Goal: Check status: Check status

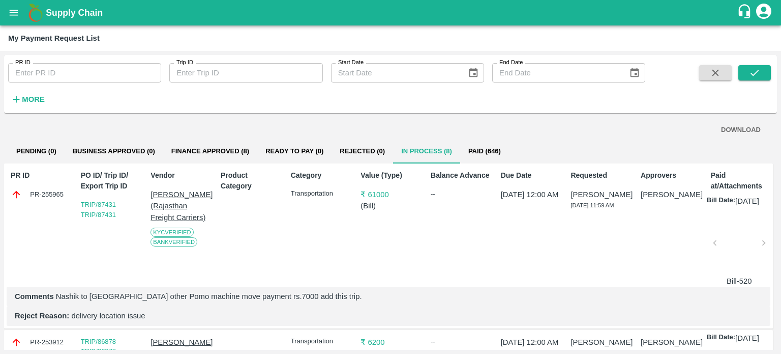
scroll to position [0, 3]
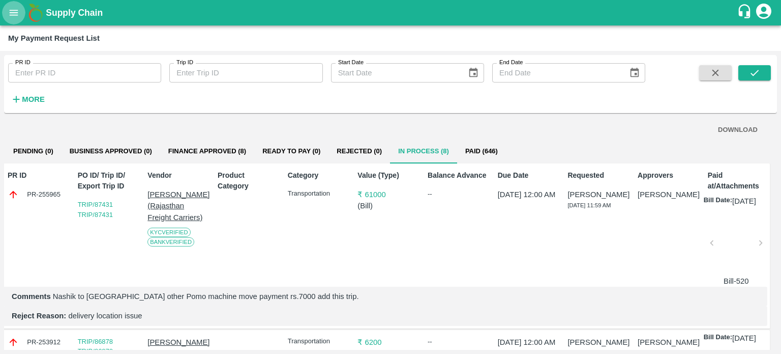
click at [14, 16] on icon "open drawer" at bounding box center [13, 12] width 11 height 11
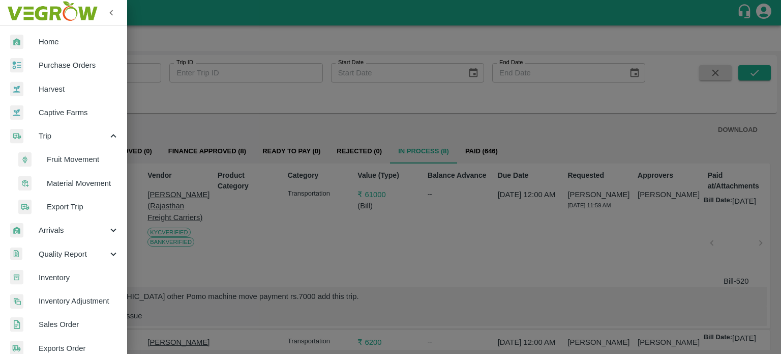
click at [61, 162] on span "Fruit Movement" at bounding box center [83, 159] width 72 height 11
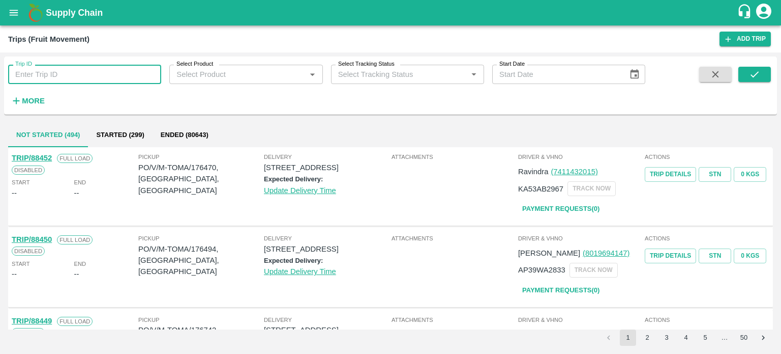
click at [74, 74] on input "Trip ID" at bounding box center [84, 74] width 153 height 19
type input "82731"
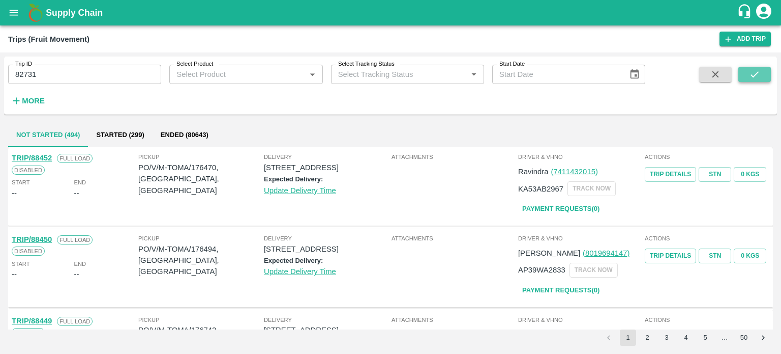
click at [745, 74] on button "submit" at bounding box center [755, 74] width 33 height 15
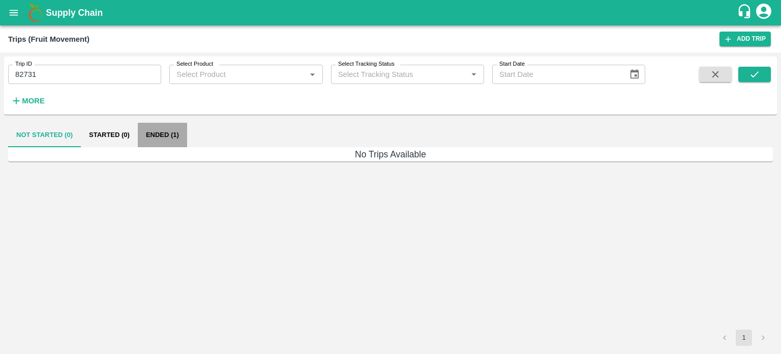
click at [167, 139] on button "Ended (1)" at bounding box center [162, 135] width 49 height 24
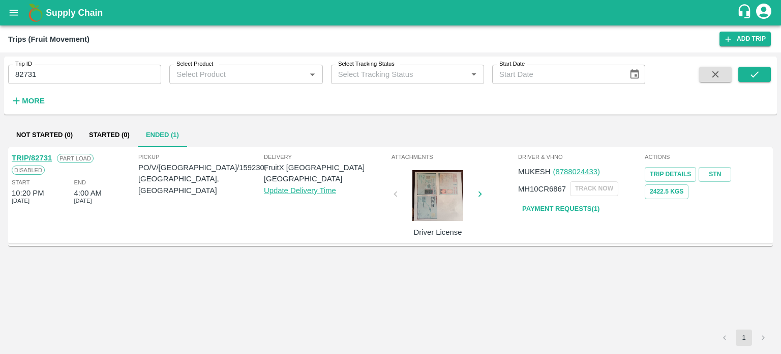
click at [550, 206] on link "Payment Requests( 1 )" at bounding box center [560, 209] width 85 height 18
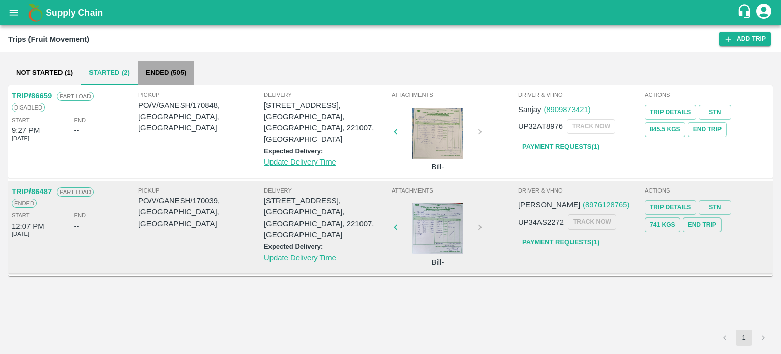
click at [179, 80] on button "Ended (505)" at bounding box center [166, 73] width 56 height 24
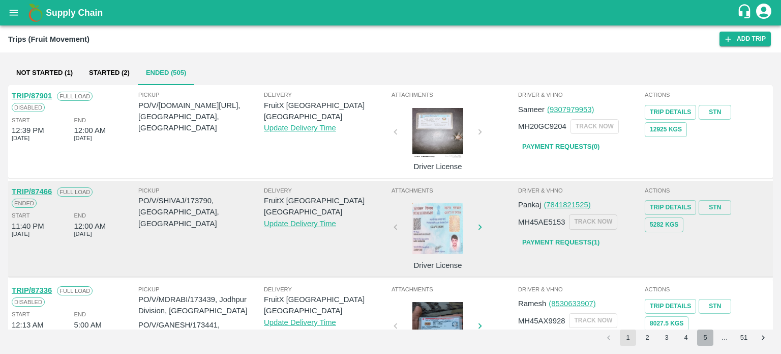
click at [706, 338] on button "5" at bounding box center [705, 337] width 16 height 16
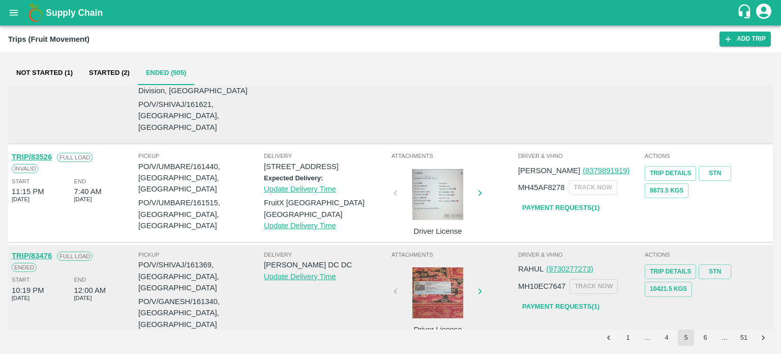
scroll to position [916, 0]
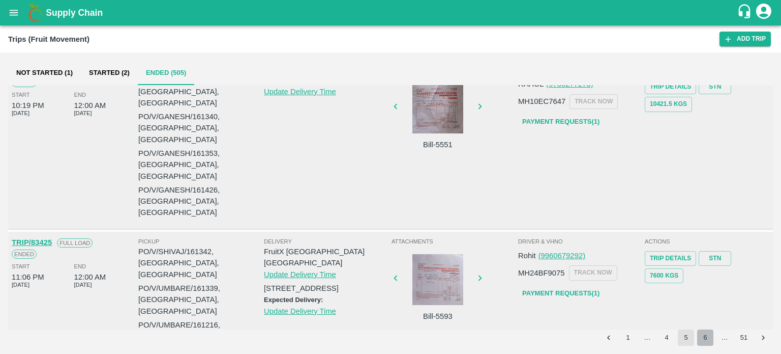
click at [711, 339] on button "6" at bounding box center [705, 337] width 16 height 16
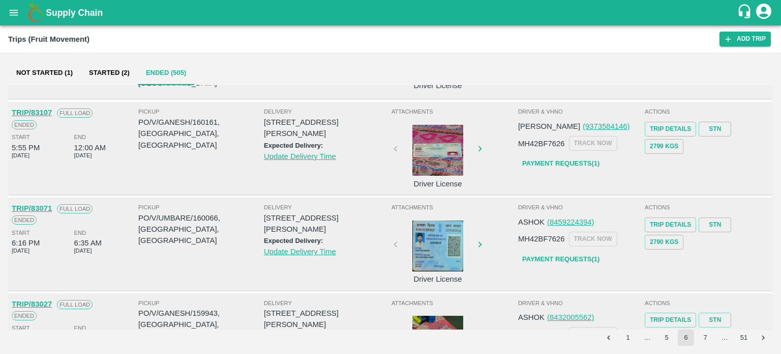
scroll to position [745, 0]
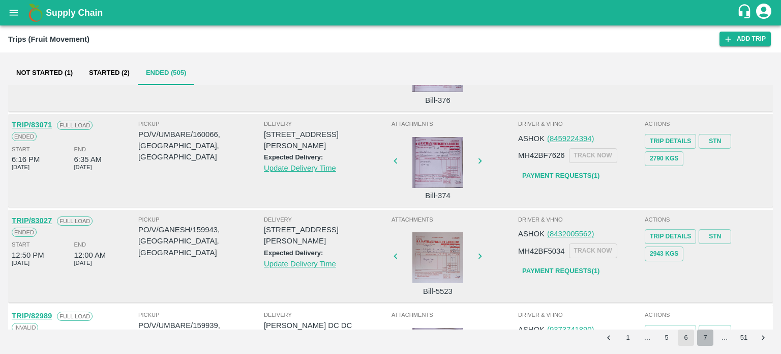
click at [701, 336] on button "7" at bounding box center [705, 337] width 16 height 16
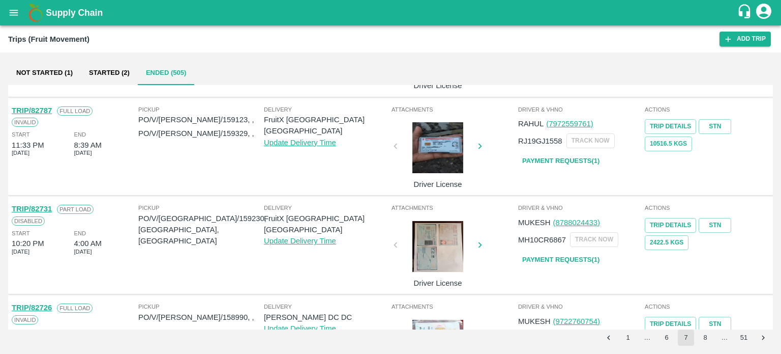
scroll to position [754, 0]
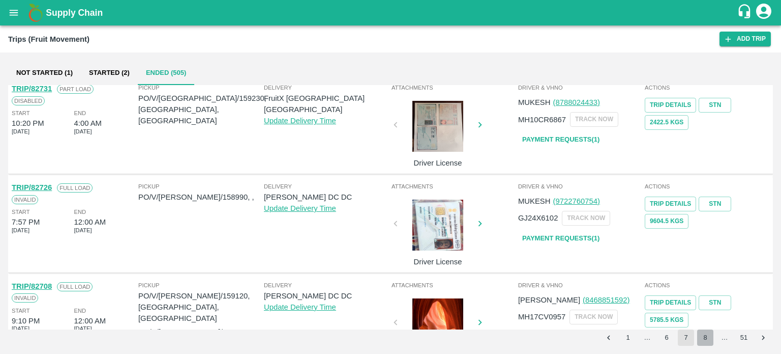
click at [703, 335] on button "8" at bounding box center [705, 337] width 16 height 16
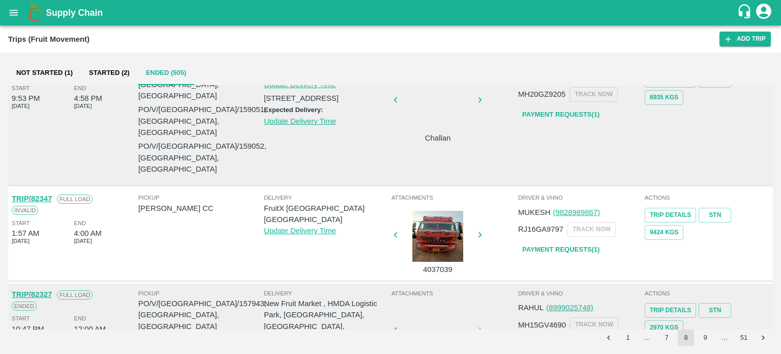
scroll to position [0, 0]
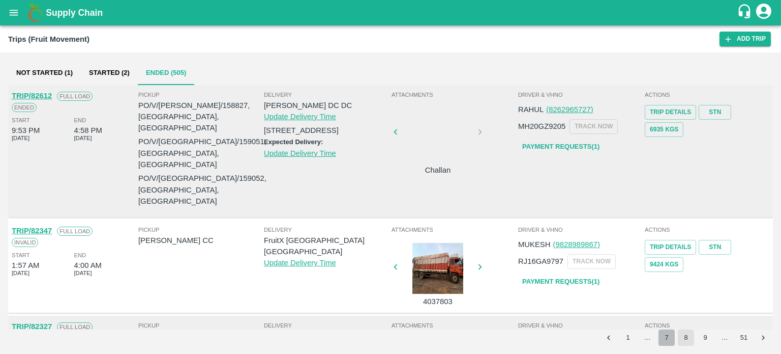
click at [668, 336] on button "7" at bounding box center [667, 337] width 16 height 16
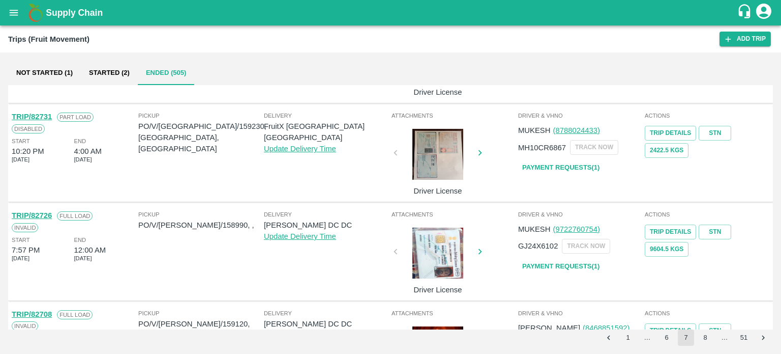
scroll to position [754, 0]
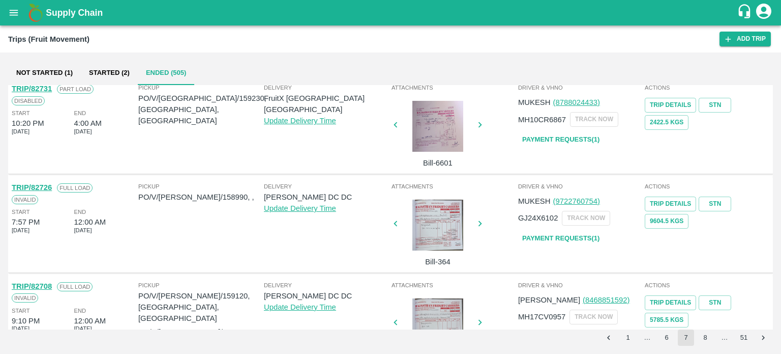
click at [444, 298] on div at bounding box center [438, 323] width 76 height 51
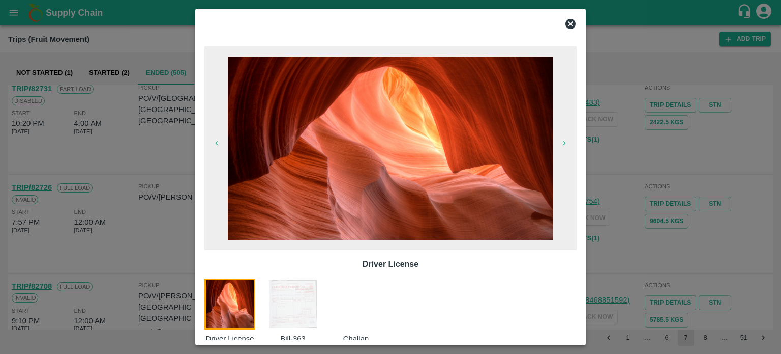
click at [295, 290] on img at bounding box center [293, 303] width 51 height 51
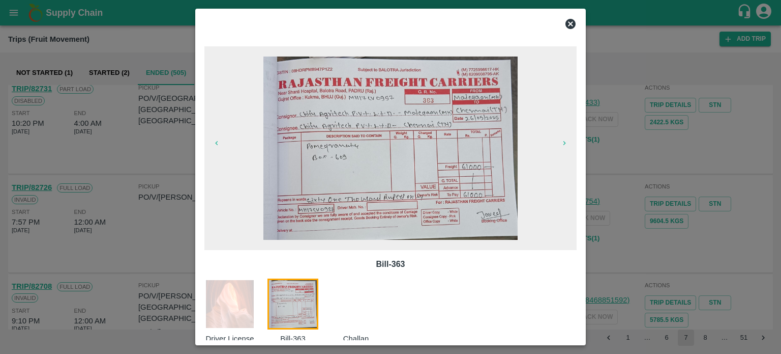
scroll to position [16, 0]
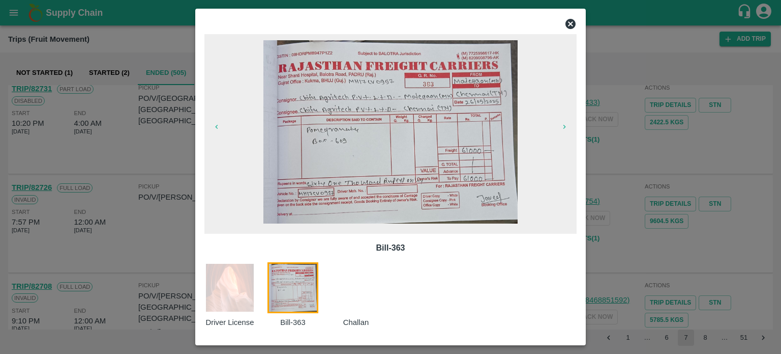
click at [572, 27] on icon at bounding box center [571, 24] width 10 height 10
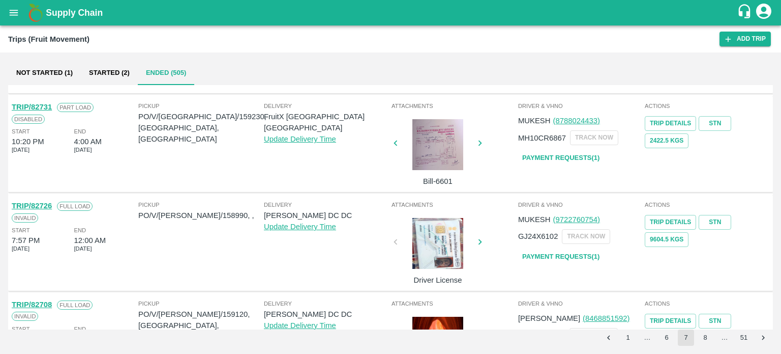
scroll to position [737, 0]
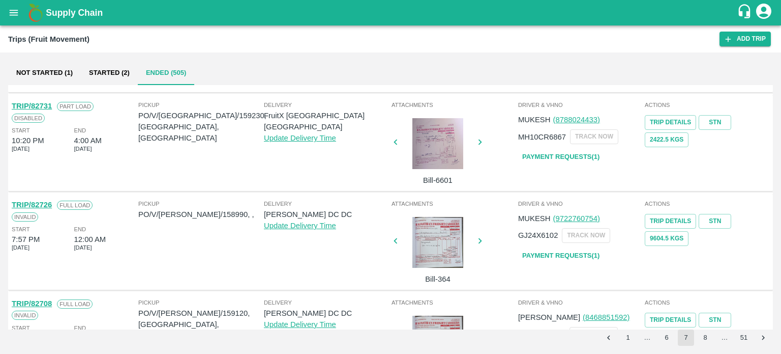
click at [446, 217] on div at bounding box center [438, 242] width 76 height 51
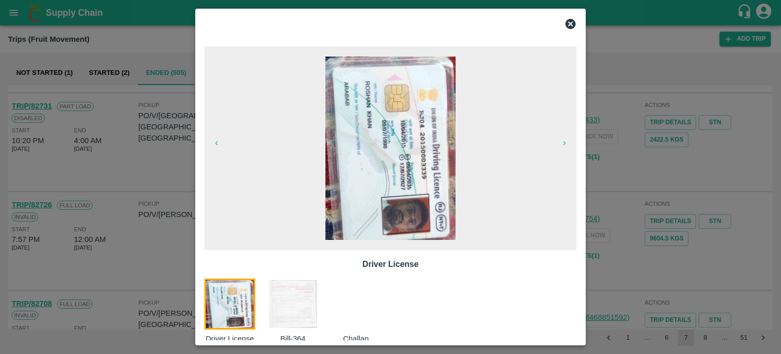
click at [301, 298] on img at bounding box center [293, 303] width 51 height 51
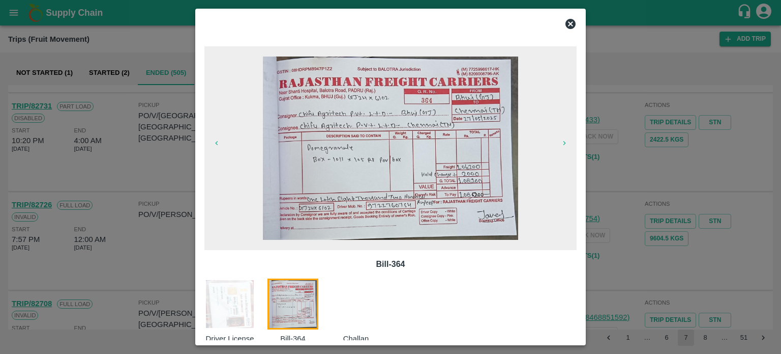
scroll to position [16, 0]
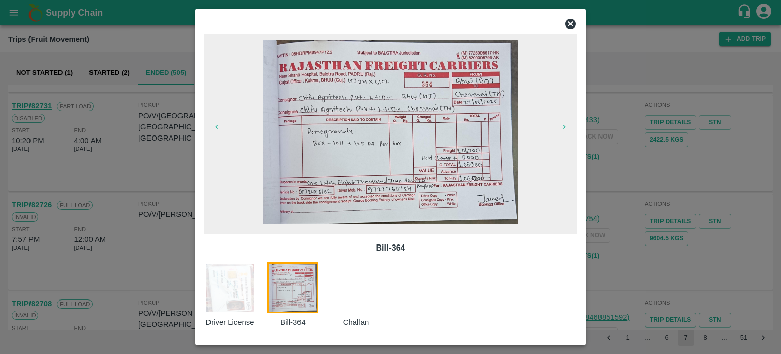
click at [568, 28] on icon at bounding box center [571, 24] width 10 height 10
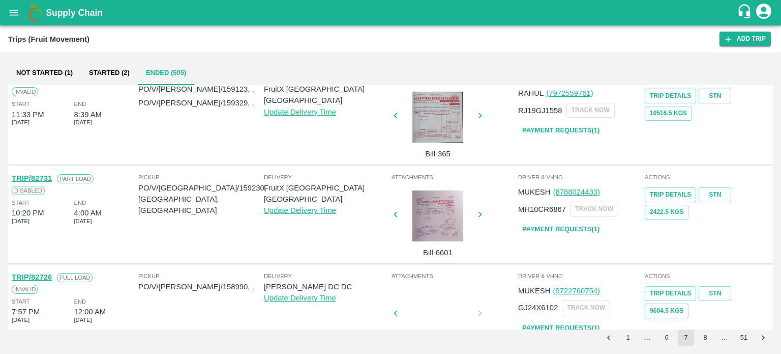
scroll to position [662, 0]
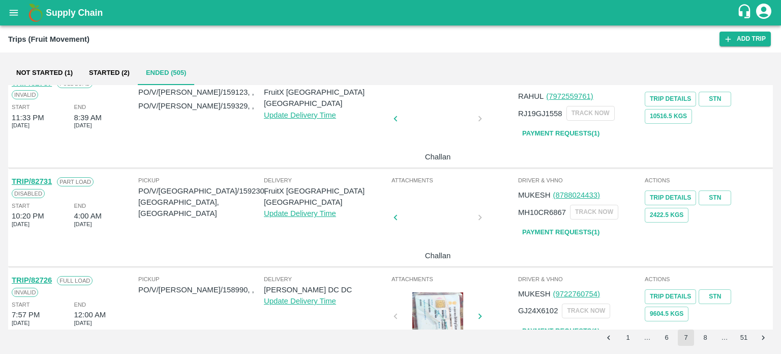
click at [446, 193] on div at bounding box center [438, 220] width 76 height 54
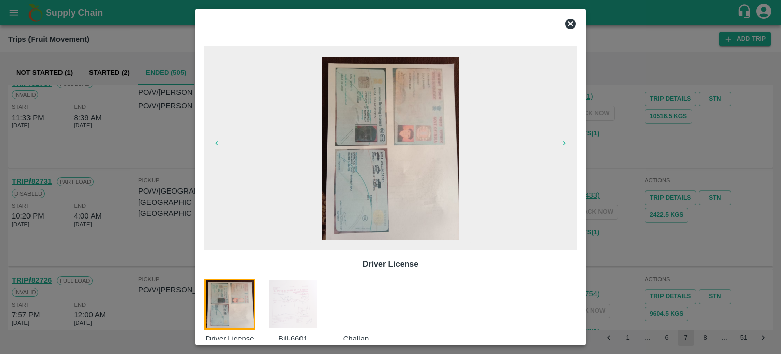
click at [291, 315] on img at bounding box center [293, 303] width 51 height 51
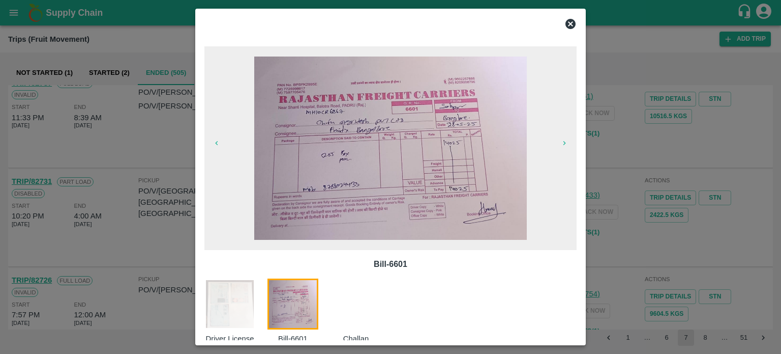
scroll to position [16, 0]
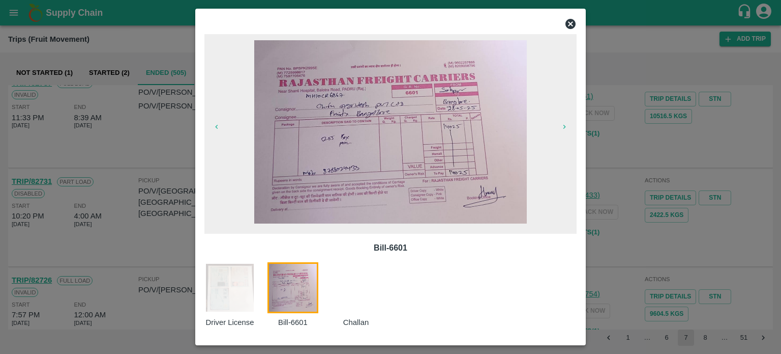
click at [572, 27] on icon at bounding box center [571, 24] width 10 height 10
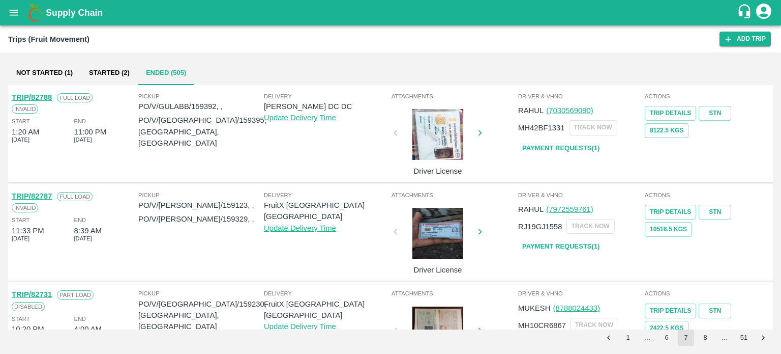
scroll to position [549, 0]
click at [451, 207] on div at bounding box center [438, 232] width 76 height 51
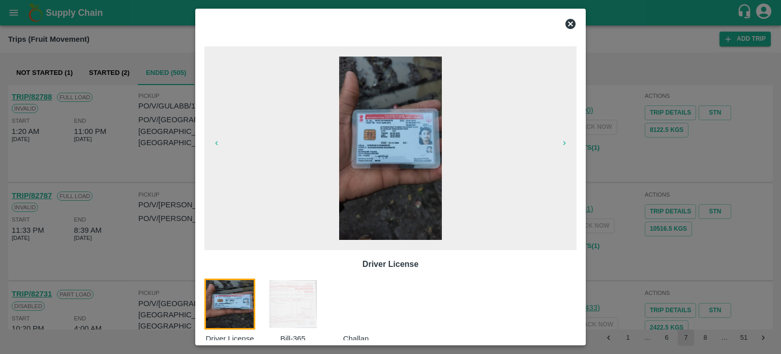
click at [163, 199] on div at bounding box center [390, 177] width 781 height 354
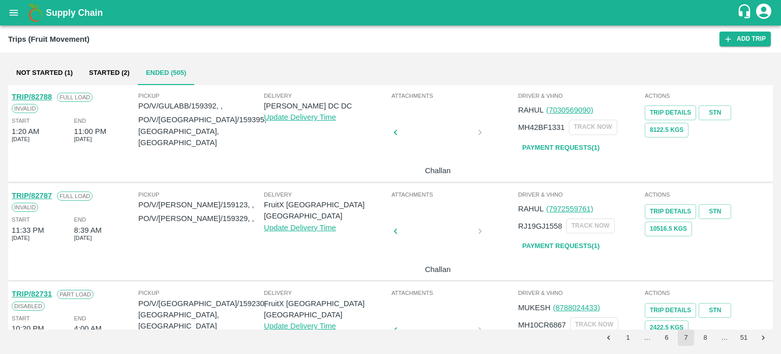
click at [434, 207] on div at bounding box center [438, 234] width 76 height 54
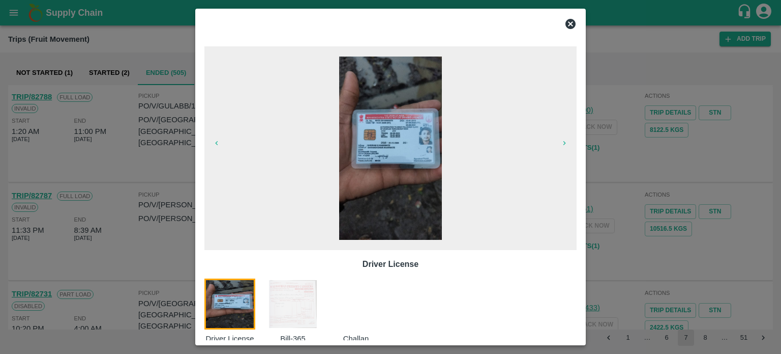
click at [305, 301] on img at bounding box center [293, 303] width 51 height 51
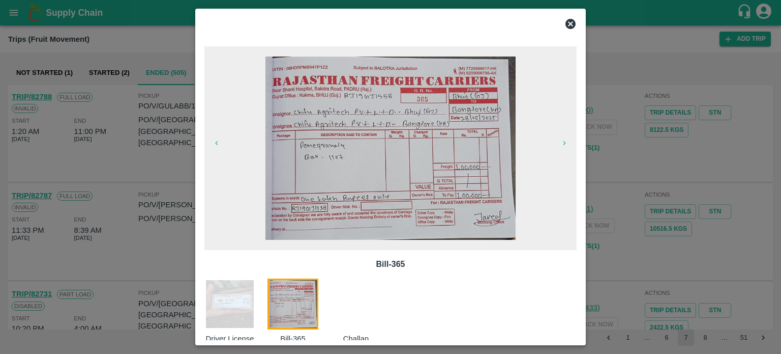
scroll to position [16, 0]
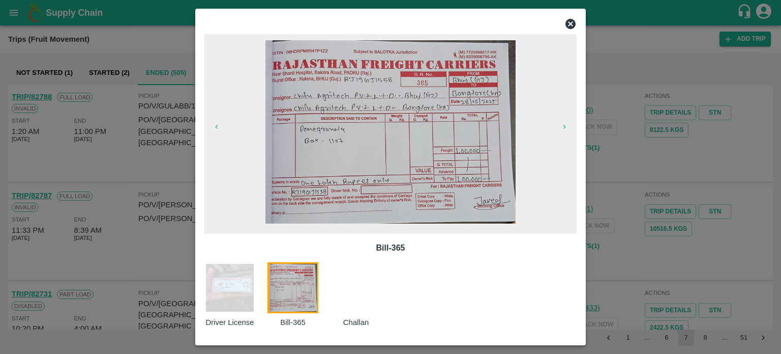
click at [572, 25] on icon at bounding box center [571, 24] width 12 height 12
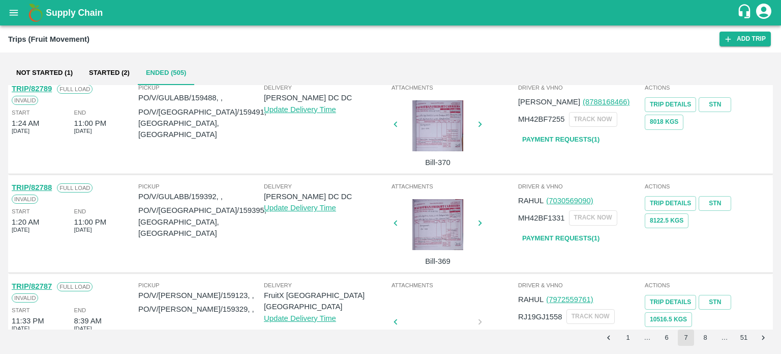
scroll to position [458, 0]
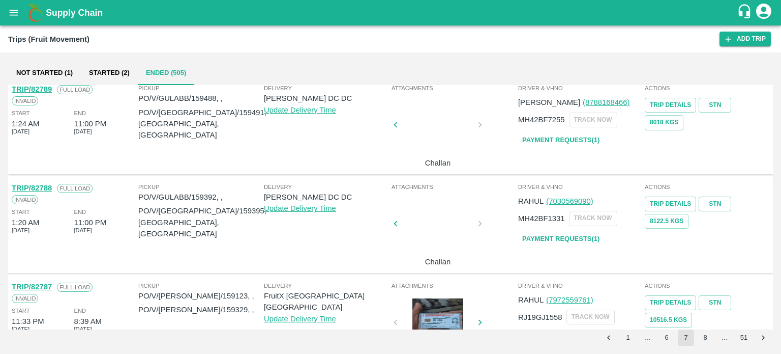
click at [440, 199] on div at bounding box center [438, 226] width 76 height 54
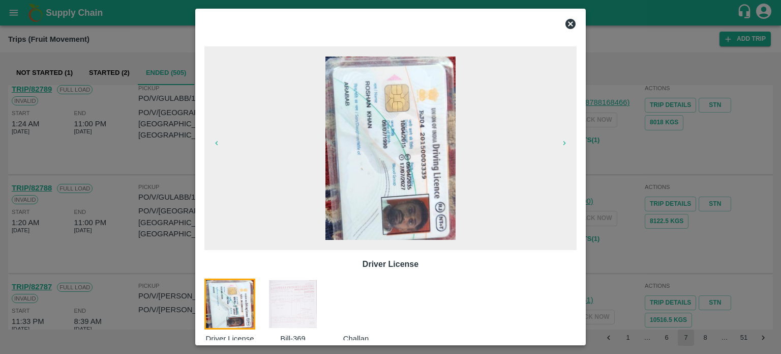
click at [299, 297] on img at bounding box center [293, 303] width 51 height 51
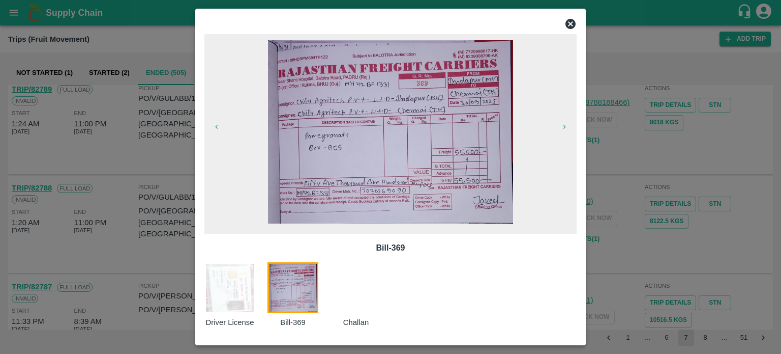
click at [107, 166] on div at bounding box center [390, 177] width 781 height 354
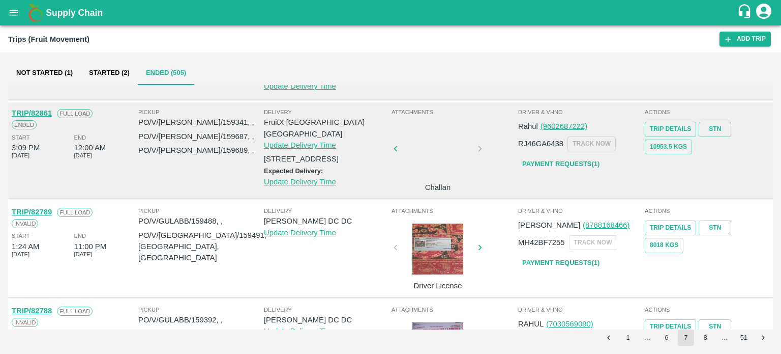
scroll to position [334, 0]
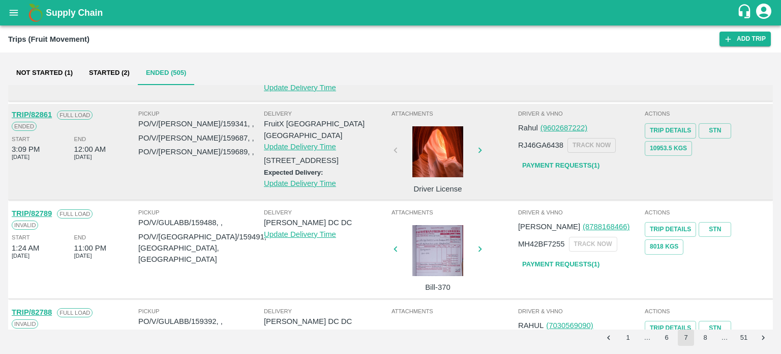
click at [441, 225] on div at bounding box center [438, 250] width 76 height 51
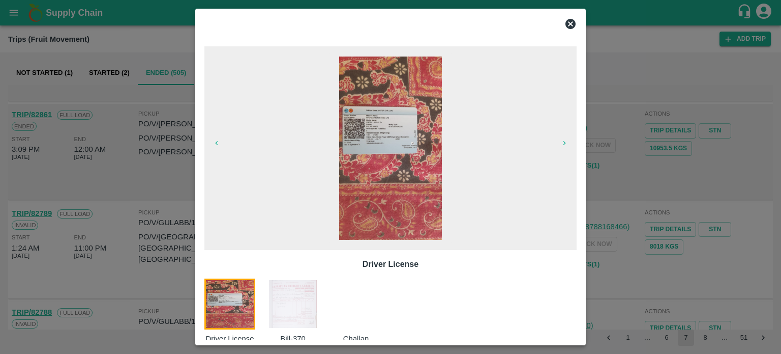
click at [171, 239] on div at bounding box center [390, 177] width 781 height 354
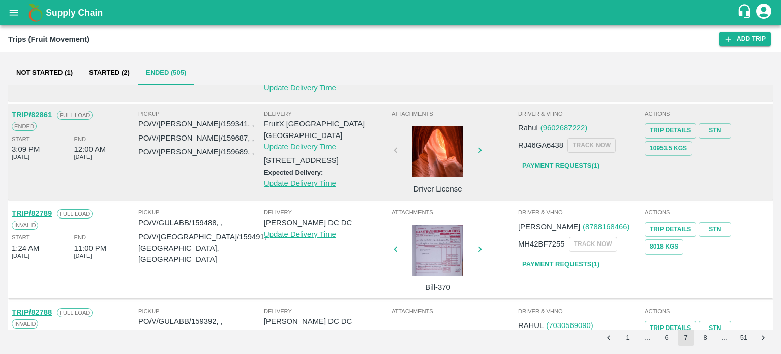
click at [433, 225] on div at bounding box center [438, 250] width 76 height 51
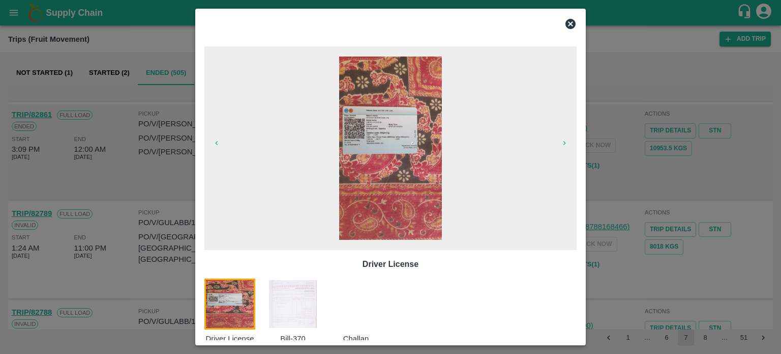
click at [304, 298] on img at bounding box center [293, 303] width 51 height 51
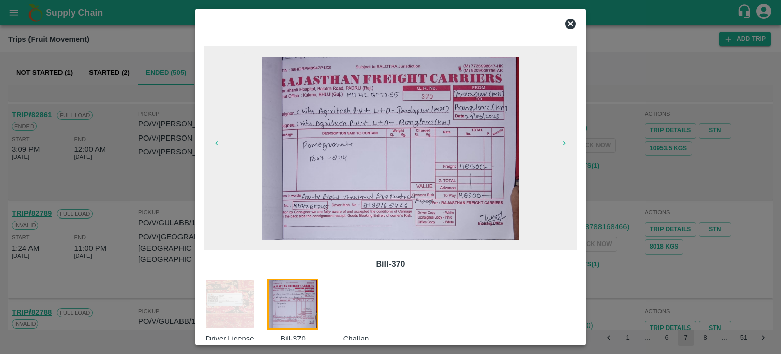
scroll to position [16, 0]
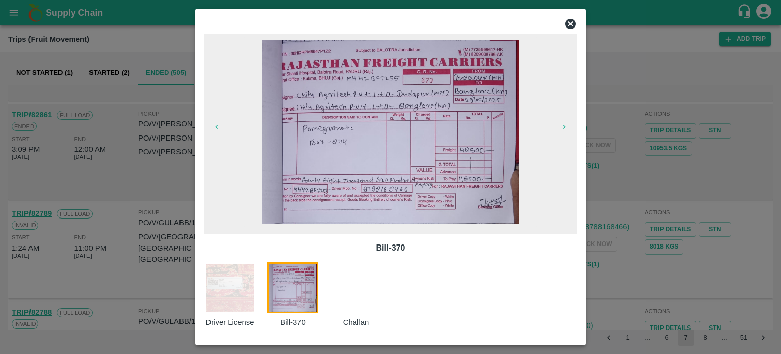
click at [630, 226] on div at bounding box center [390, 177] width 781 height 354
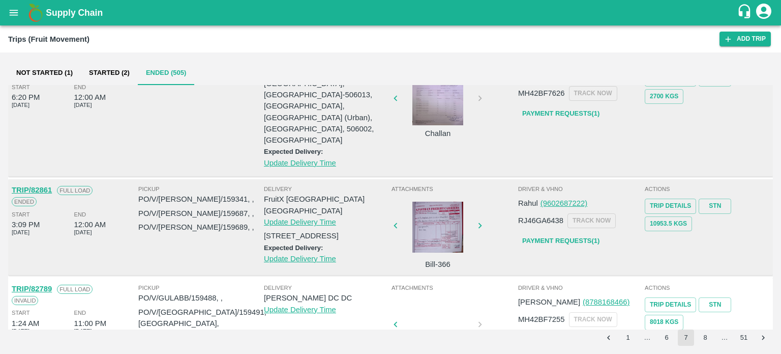
scroll to position [258, 0]
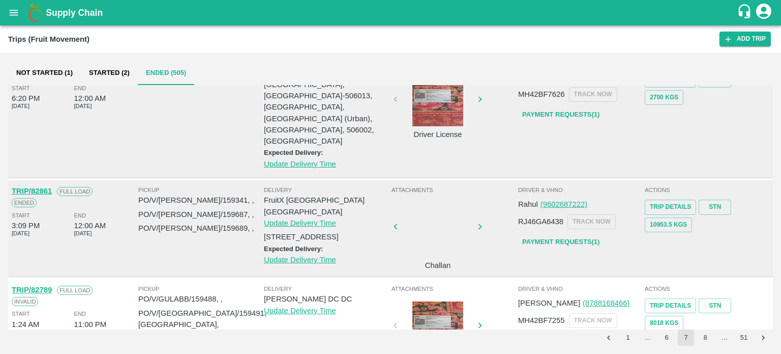
click at [452, 202] on div at bounding box center [438, 229] width 76 height 54
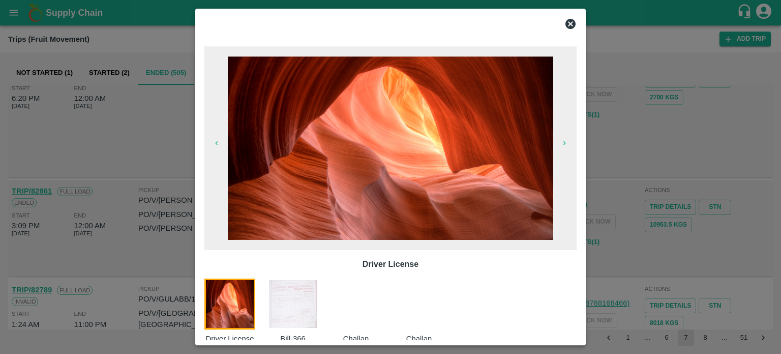
click at [299, 309] on img at bounding box center [293, 303] width 51 height 51
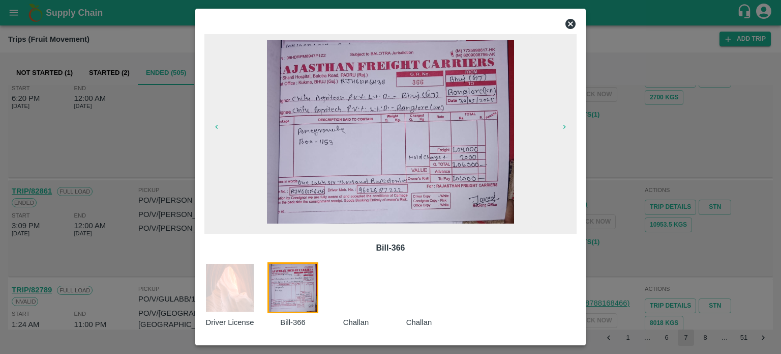
click at [638, 187] on div at bounding box center [390, 177] width 781 height 354
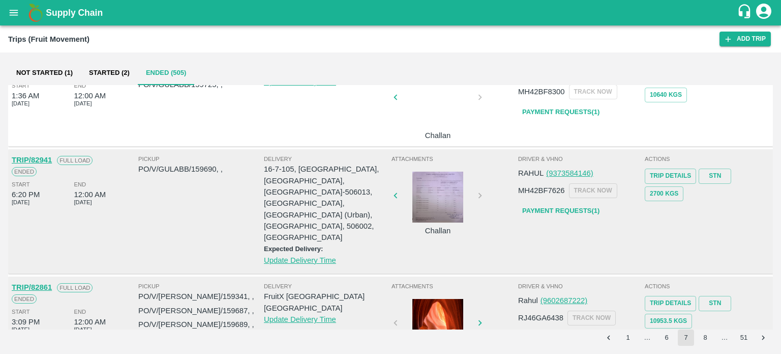
scroll to position [156, 0]
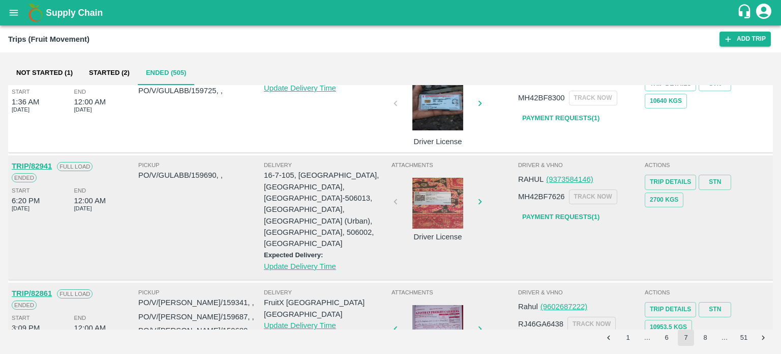
click at [441, 188] on div at bounding box center [438, 203] width 76 height 51
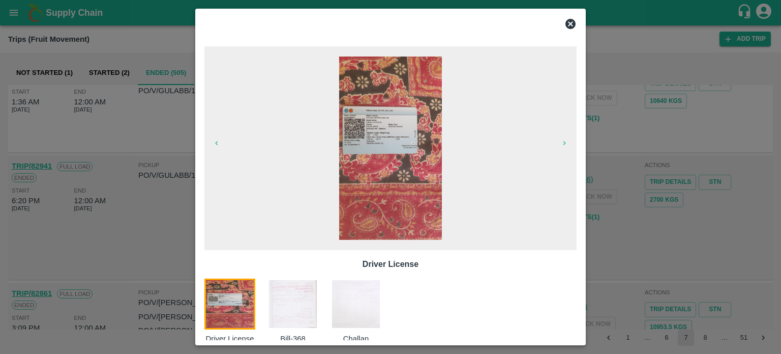
click at [303, 297] on img at bounding box center [293, 303] width 51 height 51
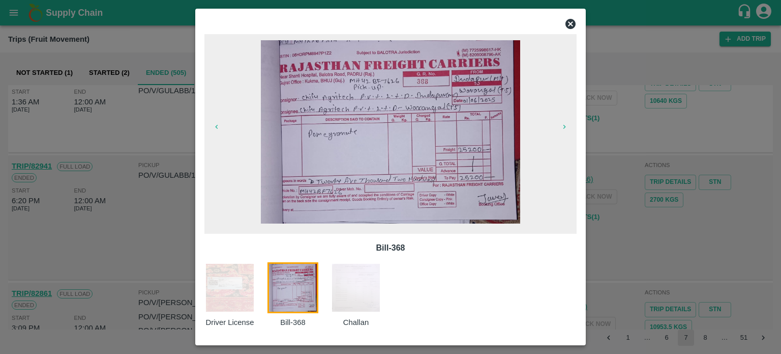
click at [571, 28] on icon at bounding box center [571, 24] width 10 height 10
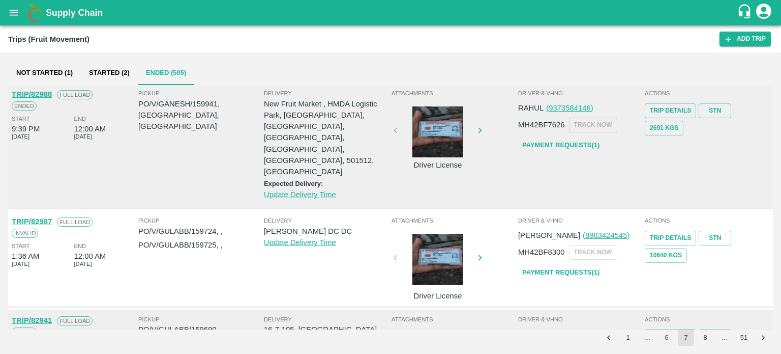
scroll to position [0, 0]
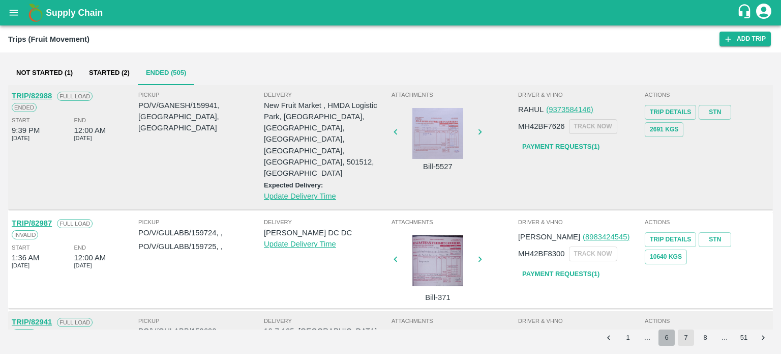
click at [667, 338] on button "6" at bounding box center [667, 337] width 16 height 16
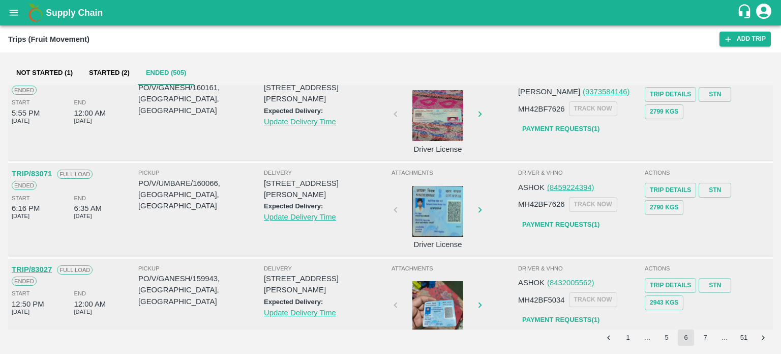
scroll to position [745, 0]
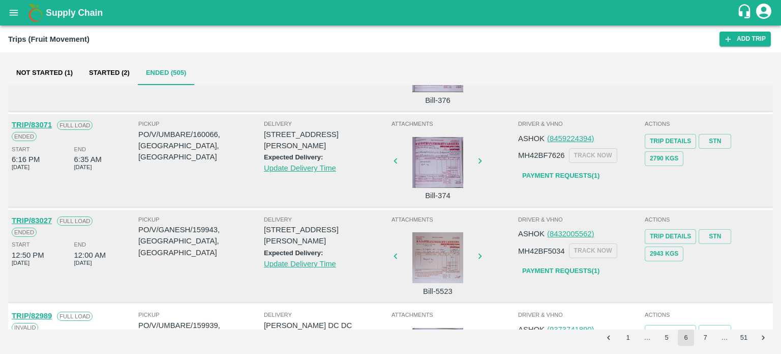
click at [428, 328] on div at bounding box center [438, 353] width 76 height 51
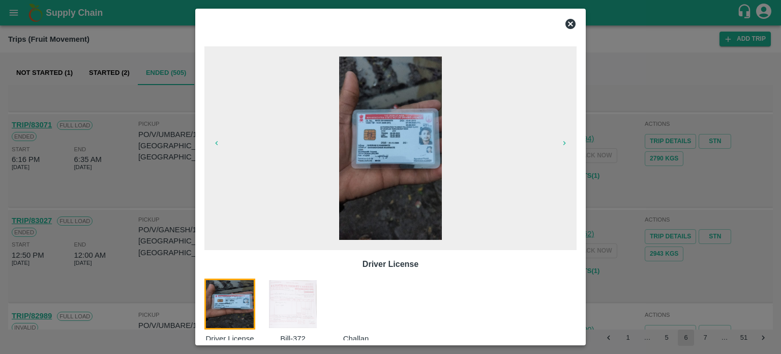
click at [291, 306] on img at bounding box center [293, 303] width 51 height 51
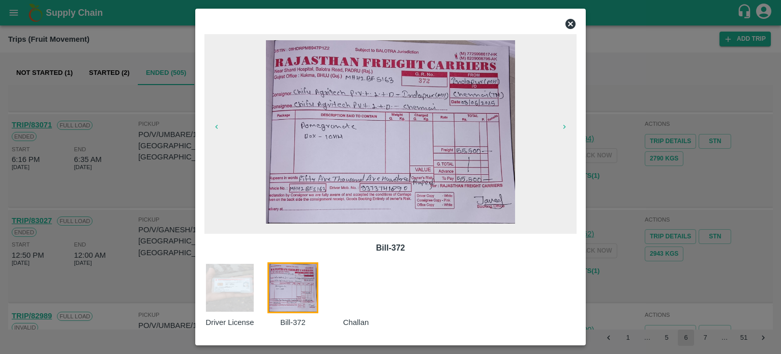
click at [160, 300] on div at bounding box center [390, 177] width 781 height 354
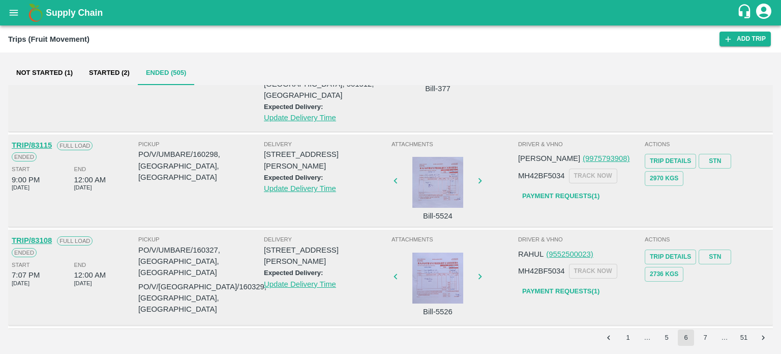
scroll to position [432, 0]
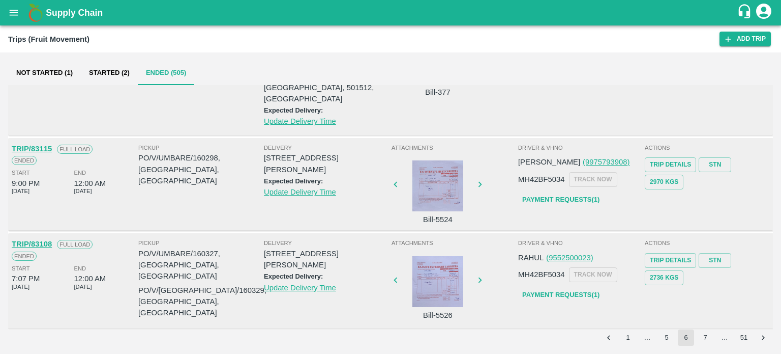
click at [432, 256] on div at bounding box center [438, 281] width 76 height 51
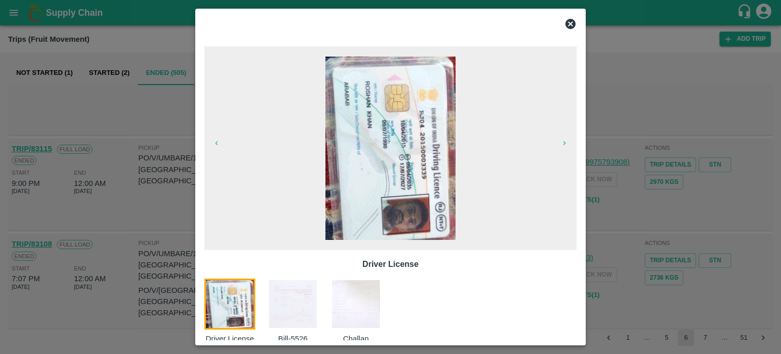
click at [290, 302] on img at bounding box center [293, 303] width 51 height 51
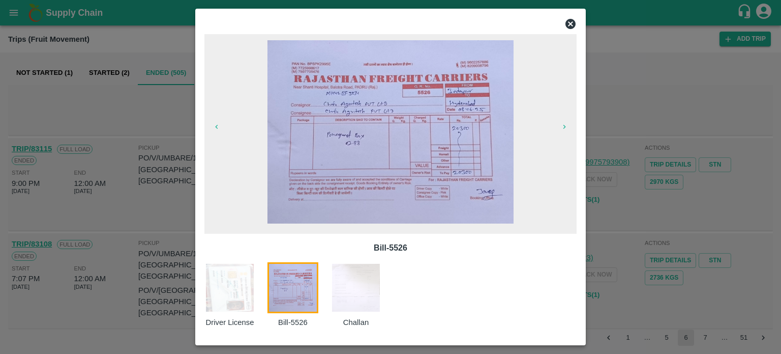
click at [612, 202] on div at bounding box center [390, 177] width 781 height 354
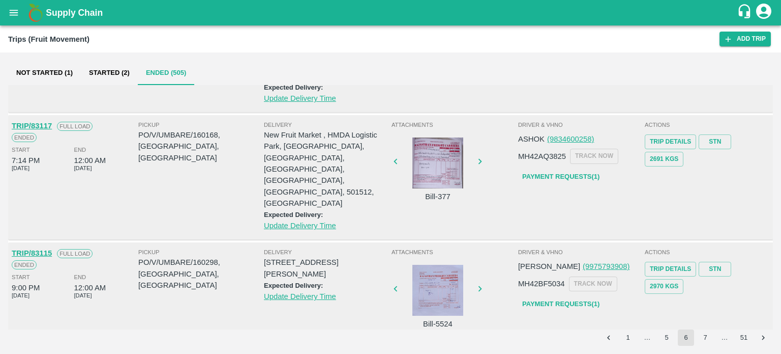
scroll to position [327, 0]
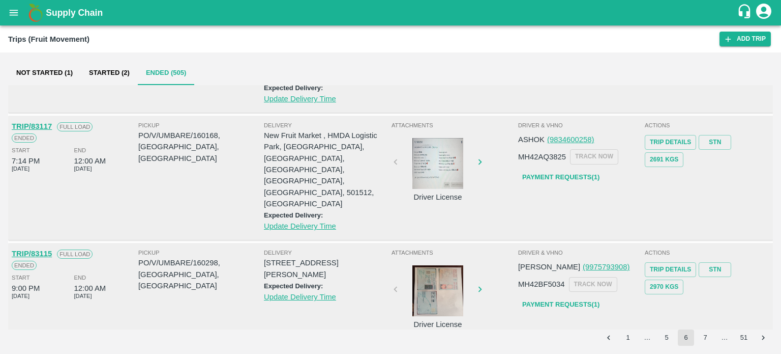
click at [441, 265] on div at bounding box center [438, 290] width 76 height 51
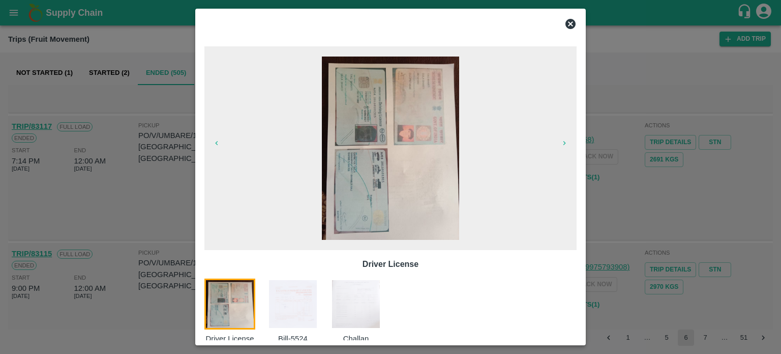
click at [303, 295] on img at bounding box center [293, 303] width 51 height 51
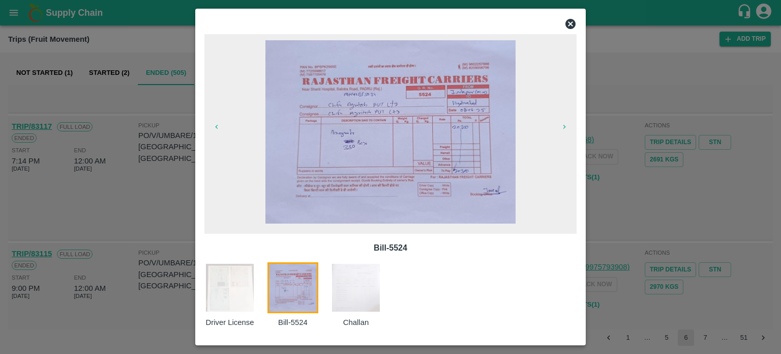
click at [116, 179] on div at bounding box center [390, 177] width 781 height 354
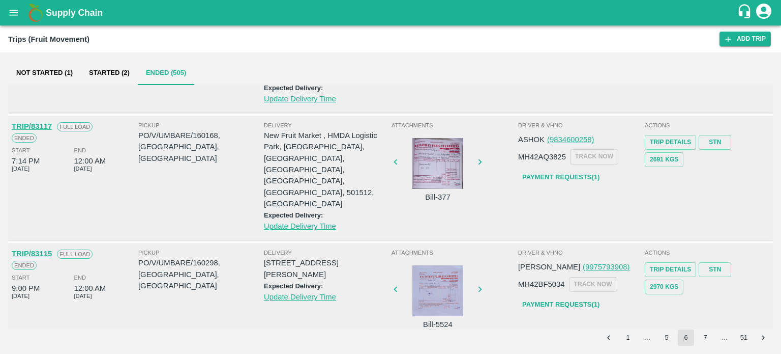
click at [174, 248] on div "Pickup PO/V/UMBARE/160298, Baramati, Maharashtra" at bounding box center [201, 288] width 126 height 80
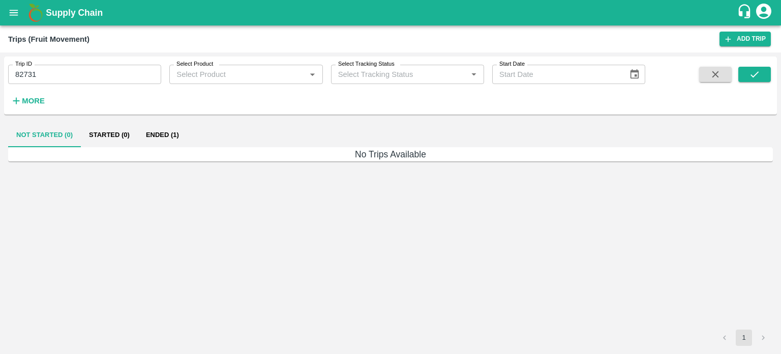
click at [41, 82] on input "82731" at bounding box center [84, 74] width 153 height 19
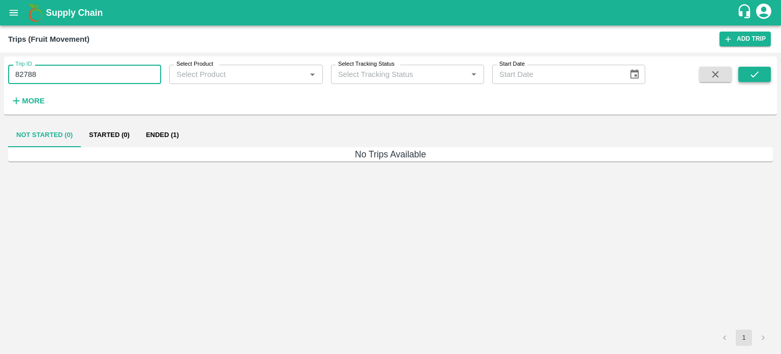
type input "82788"
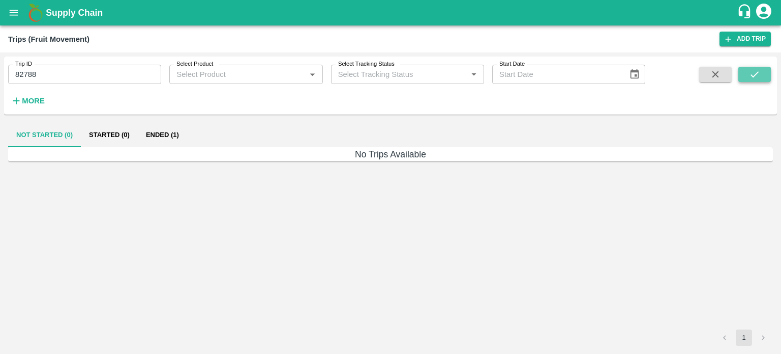
click at [747, 71] on button "submit" at bounding box center [755, 74] width 33 height 15
click at [185, 145] on button "Ended (1)" at bounding box center [162, 135] width 49 height 24
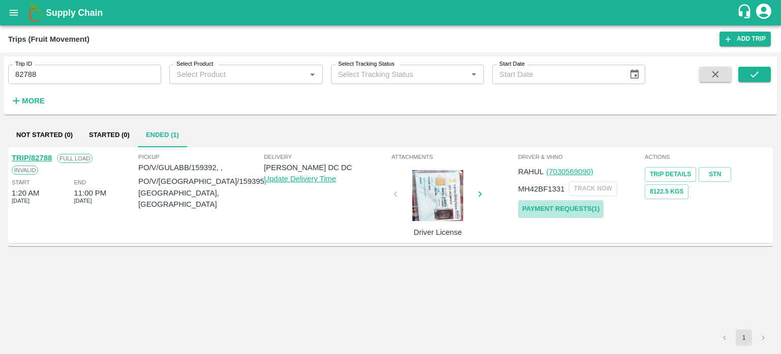
click at [539, 211] on link "Payment Requests( 1 )" at bounding box center [560, 209] width 85 height 18
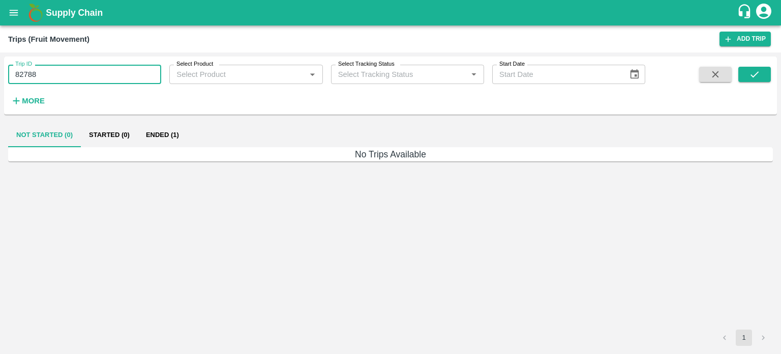
click at [45, 73] on input "82788" at bounding box center [84, 74] width 153 height 19
type input "82789"
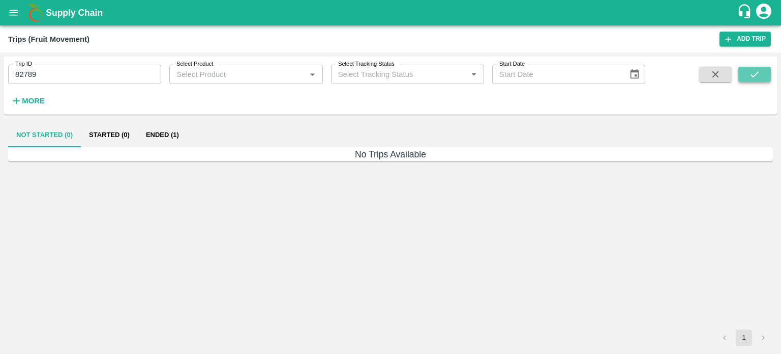
click at [756, 74] on icon "submit" at bounding box center [755, 74] width 8 height 6
click at [179, 136] on button "Ended (1)" at bounding box center [162, 135] width 49 height 24
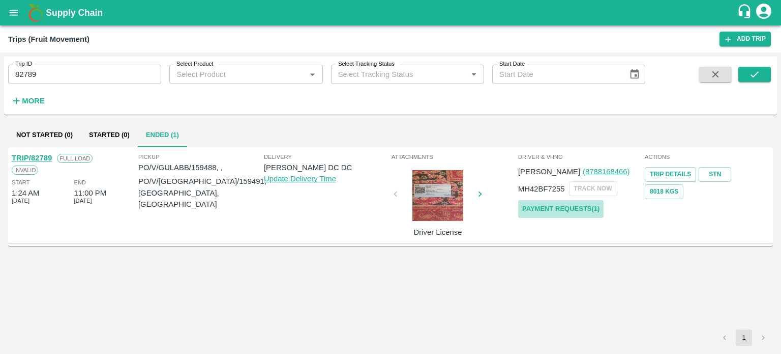
click at [579, 203] on link "Payment Requests( 1 )" at bounding box center [560, 209] width 85 height 18
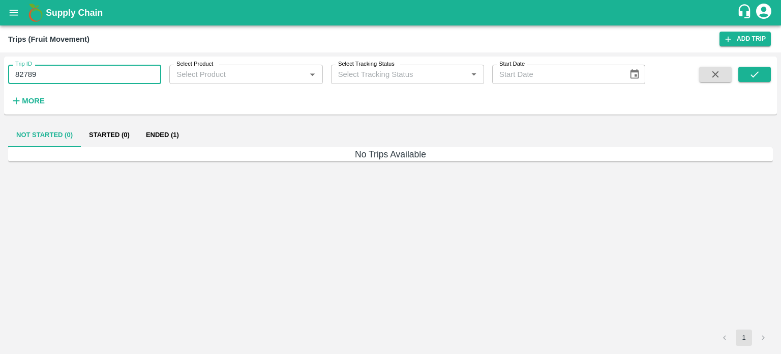
click at [54, 72] on input "82789" at bounding box center [84, 74] width 153 height 19
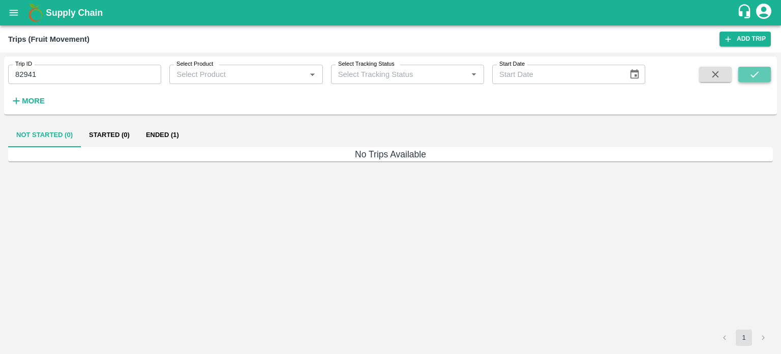
click at [759, 77] on icon "submit" at bounding box center [754, 74] width 11 height 11
click at [160, 136] on button "Ended (1)" at bounding box center [162, 135] width 49 height 24
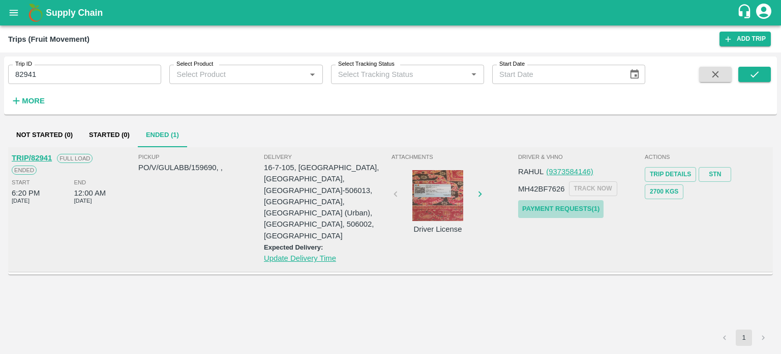
click at [572, 205] on link "Payment Requests( 1 )" at bounding box center [560, 209] width 85 height 18
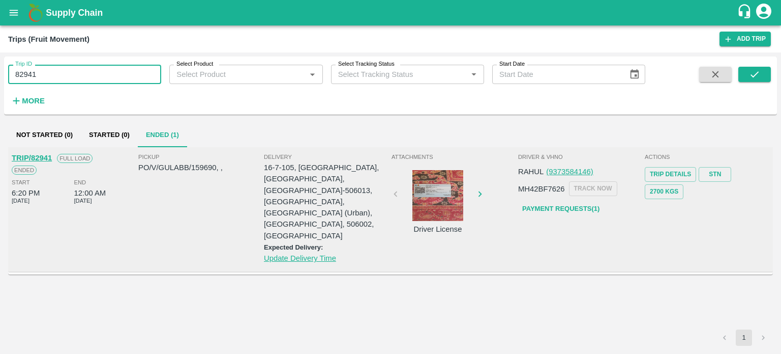
click at [43, 83] on input "82941" at bounding box center [84, 74] width 153 height 19
type input "82987"
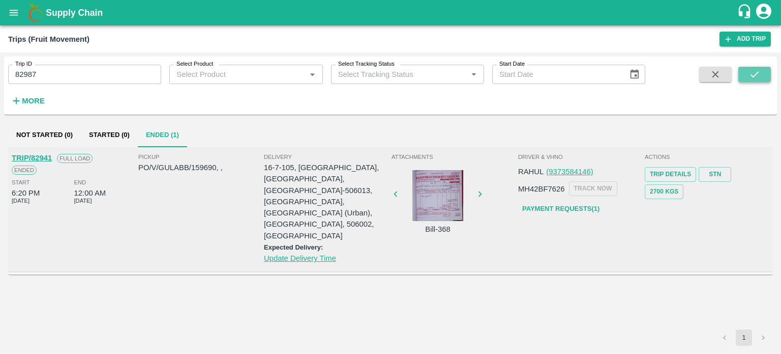
click at [763, 70] on button "submit" at bounding box center [755, 74] width 33 height 15
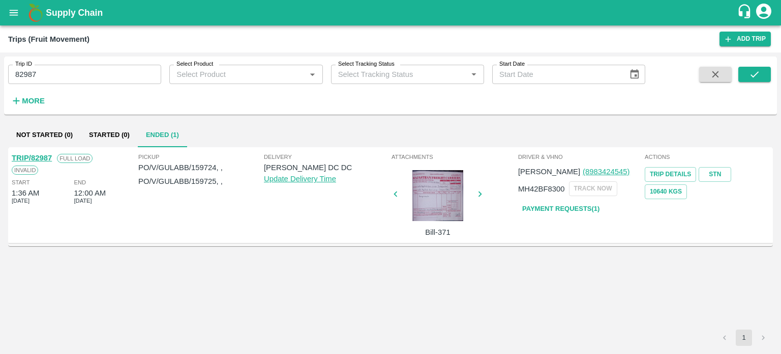
click at [432, 204] on div at bounding box center [438, 195] width 76 height 51
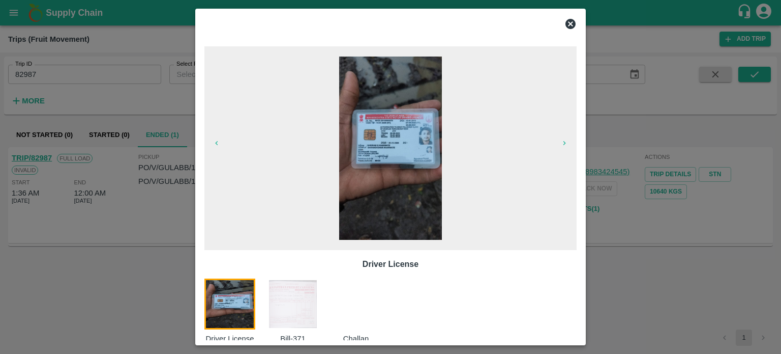
click at [281, 306] on img at bounding box center [293, 303] width 51 height 51
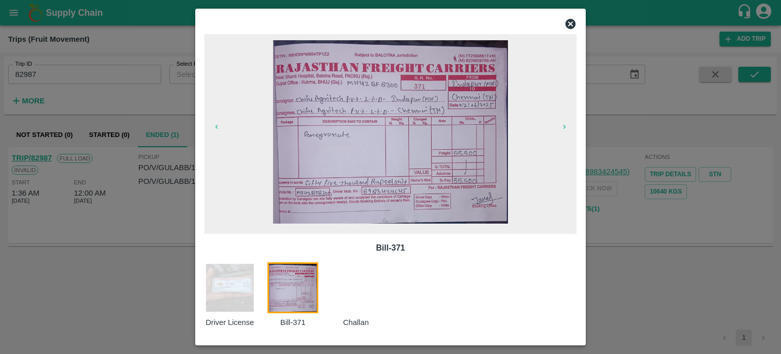
click at [635, 199] on div at bounding box center [390, 177] width 781 height 354
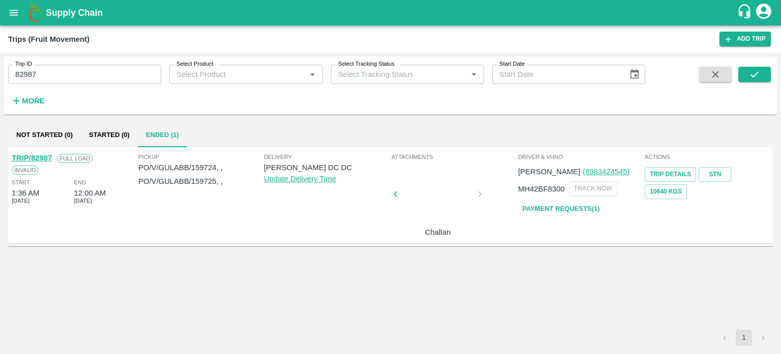
scroll to position [0, 0]
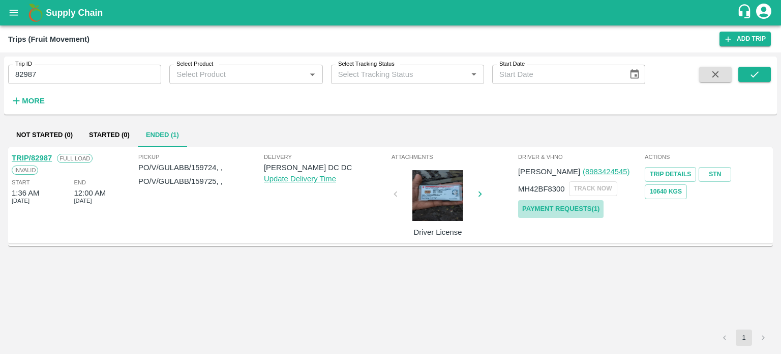
click at [556, 211] on link "Payment Requests( 1 )" at bounding box center [560, 209] width 85 height 18
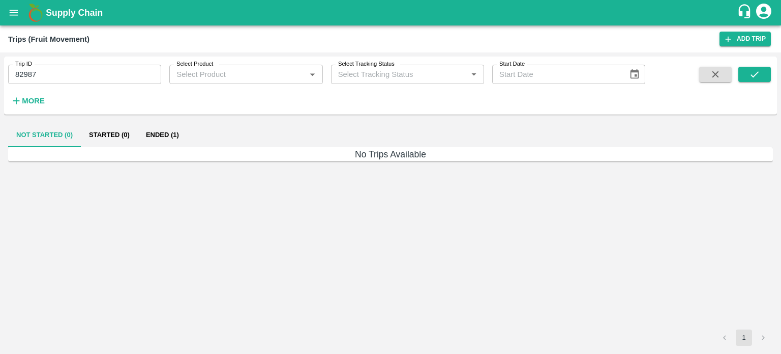
click at [48, 80] on input "82987" at bounding box center [84, 74] width 153 height 19
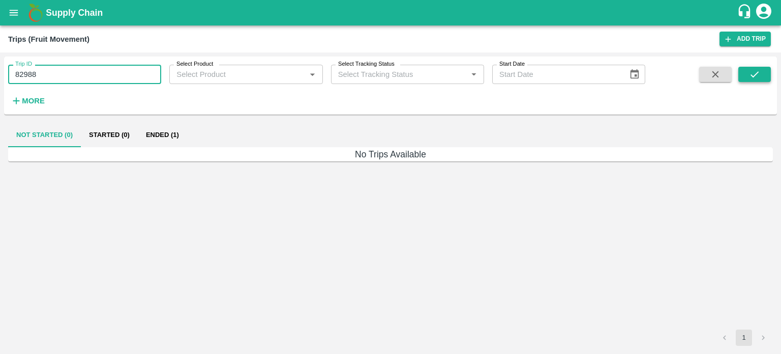
click at [756, 75] on icon "submit" at bounding box center [754, 74] width 11 height 11
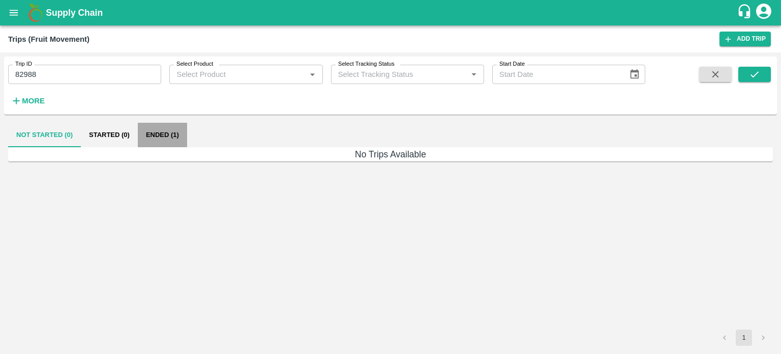
click at [160, 136] on button "Ended (1)" at bounding box center [162, 135] width 49 height 24
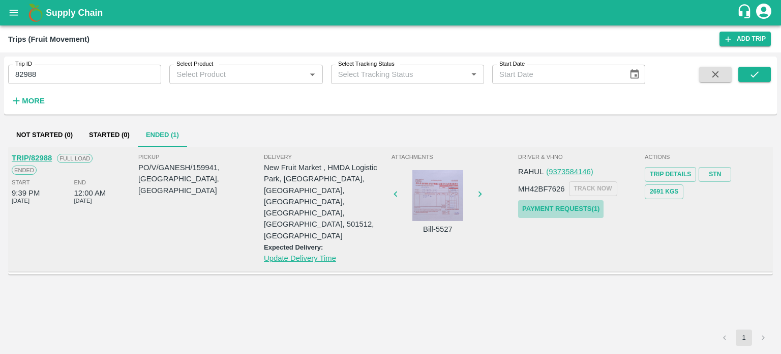
click at [545, 207] on link "Payment Requests( 1 )" at bounding box center [560, 209] width 85 height 18
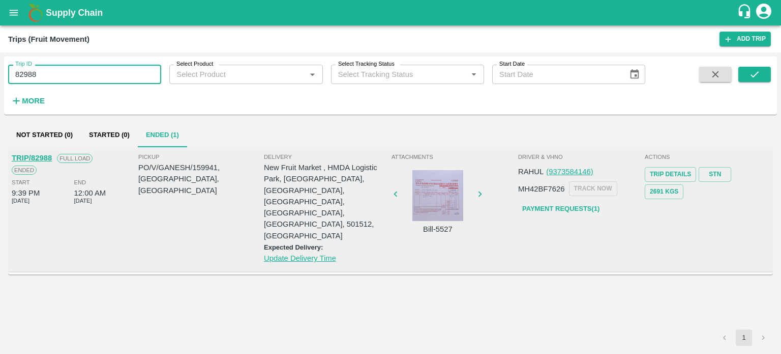
click at [59, 80] on input "82988" at bounding box center [84, 74] width 153 height 19
type input "82989"
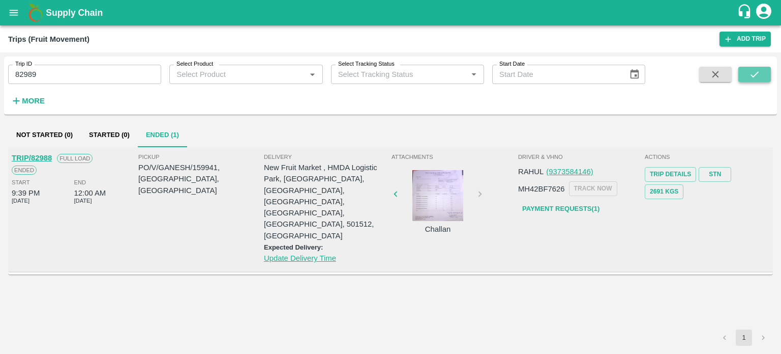
click at [765, 76] on button "submit" at bounding box center [755, 74] width 33 height 15
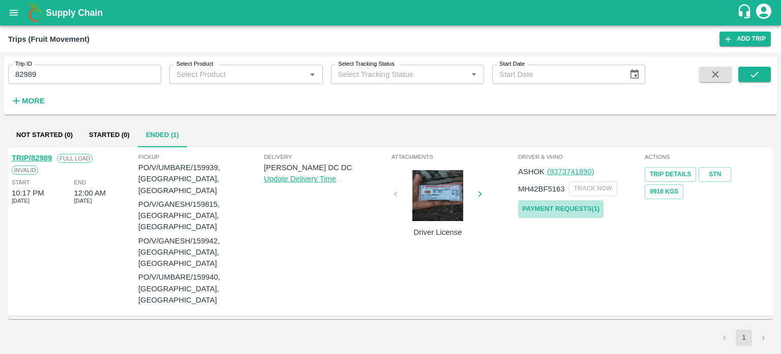
click at [545, 205] on link "Payment Requests( 1 )" at bounding box center [560, 209] width 85 height 18
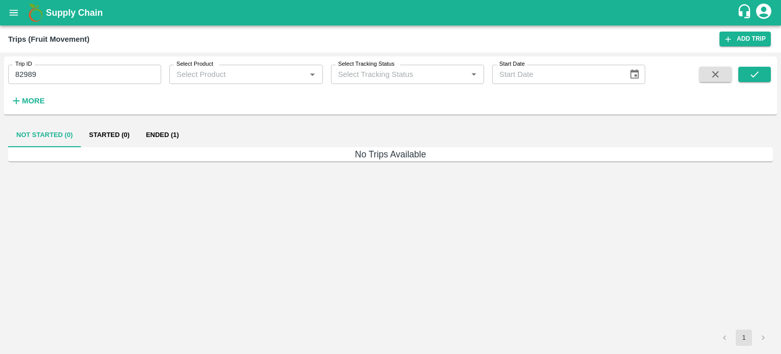
drag, startPoint x: 0, startPoint y: 0, endPoint x: 44, endPoint y: 70, distance: 83.0
click at [44, 70] on input "82989" at bounding box center [84, 74] width 153 height 19
drag, startPoint x: 779, startPoint y: 78, endPoint x: 759, endPoint y: 73, distance: 21.0
click at [759, 73] on div "Trip ID 83027 Trip ID Select Product Select Product   * Select Tracking Status …" at bounding box center [390, 202] width 781 height 301
click at [759, 73] on icon "submit" at bounding box center [754, 74] width 11 height 11
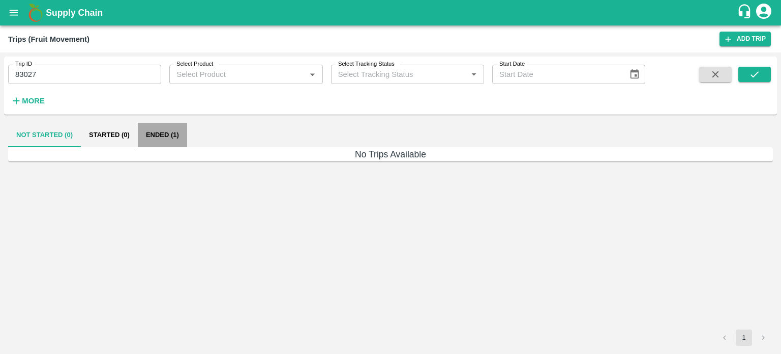
click at [167, 134] on button "Ended (1)" at bounding box center [162, 135] width 49 height 24
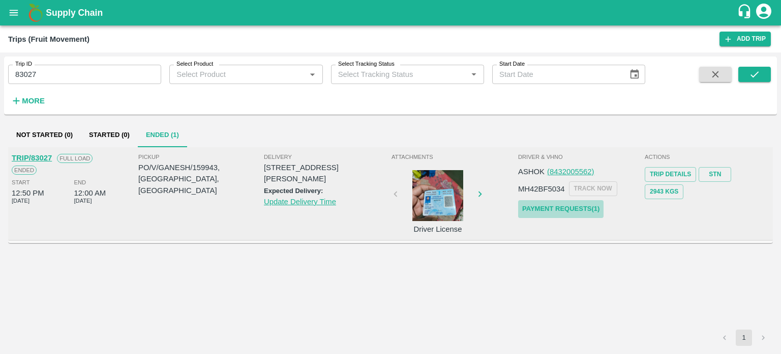
click at [567, 208] on link "Payment Requests( 1 )" at bounding box center [560, 209] width 85 height 18
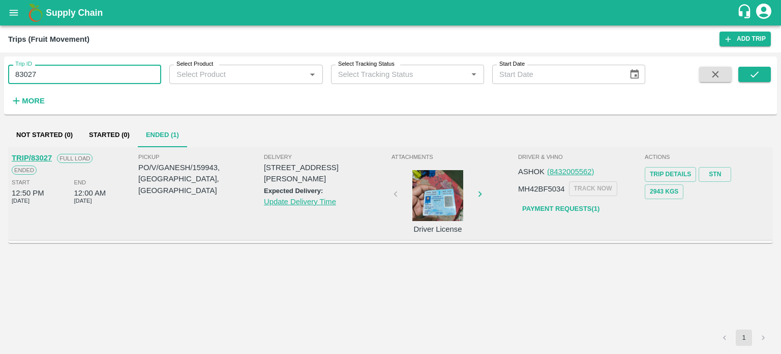
click at [48, 73] on input "83027" at bounding box center [84, 74] width 153 height 19
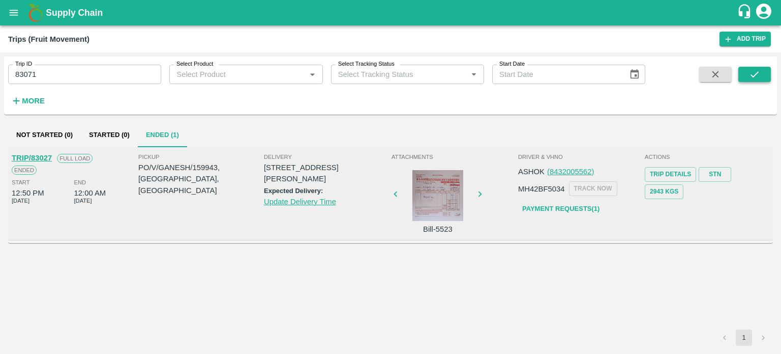
drag, startPoint x: 774, startPoint y: 73, endPoint x: 755, endPoint y: 77, distance: 19.9
click at [755, 77] on div "Trip ID 83071 Trip ID Select Product Select Product   * Select Tracking Status …" at bounding box center [390, 86] width 773 height 50
click at [755, 77] on icon "submit" at bounding box center [754, 74] width 11 height 11
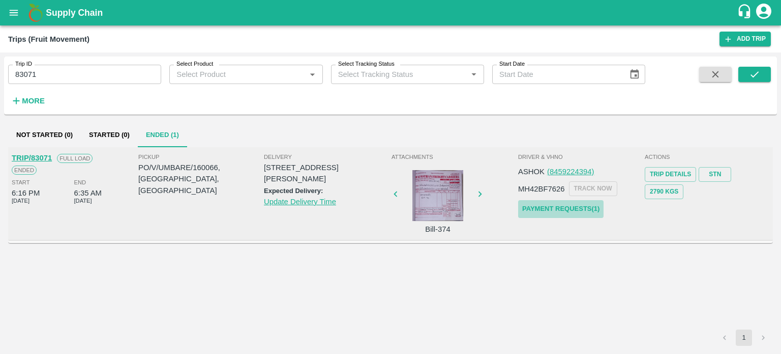
click at [577, 208] on link "Payment Requests( 1 )" at bounding box center [560, 209] width 85 height 18
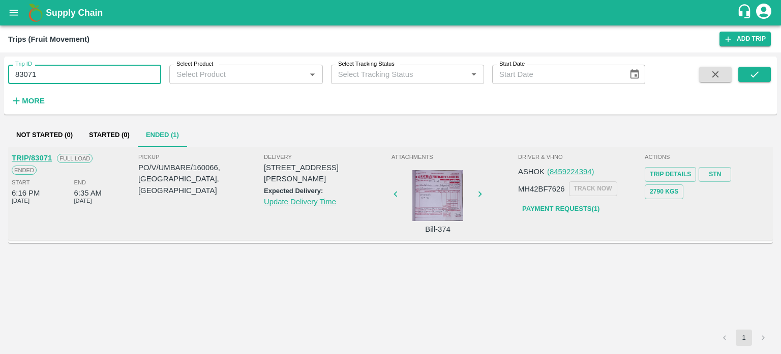
click at [50, 69] on input "83071" at bounding box center [84, 74] width 153 height 19
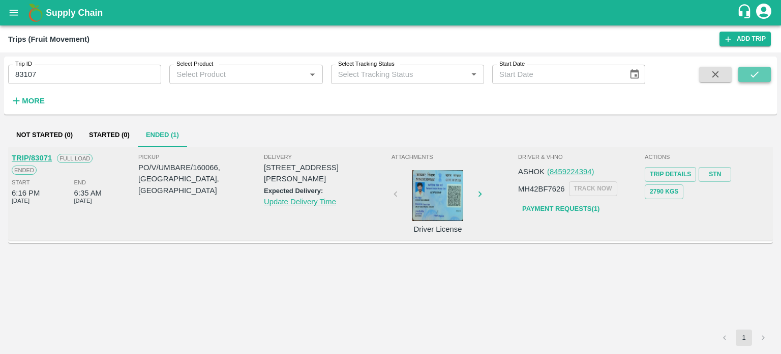
click at [753, 75] on icon "submit" at bounding box center [754, 74] width 11 height 11
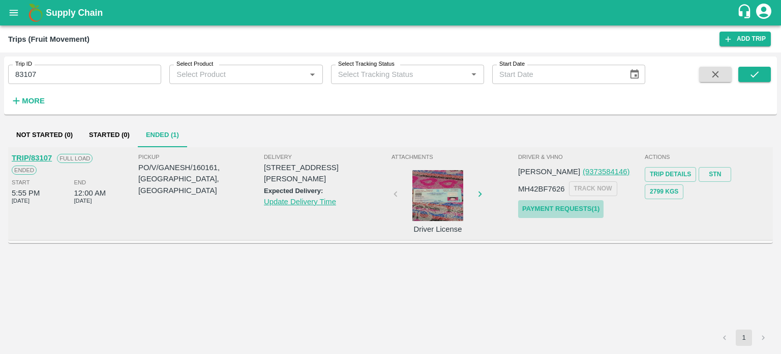
click at [551, 209] on link "Payment Requests( 1 )" at bounding box center [560, 209] width 85 height 18
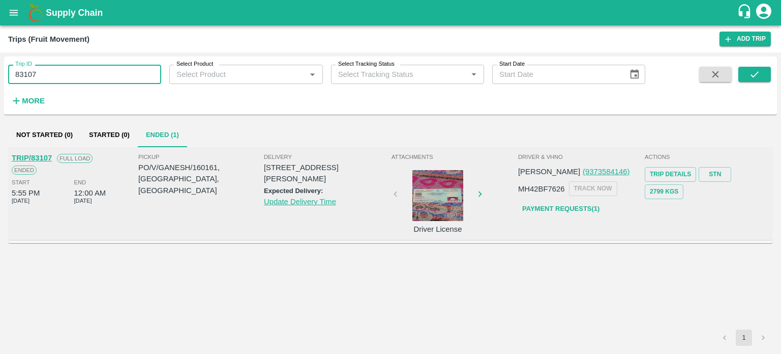
click at [51, 68] on input "83107" at bounding box center [84, 74] width 153 height 19
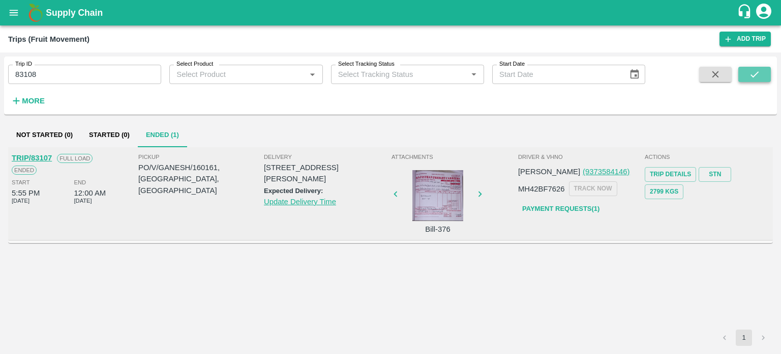
click at [752, 75] on icon "submit" at bounding box center [754, 74] width 11 height 11
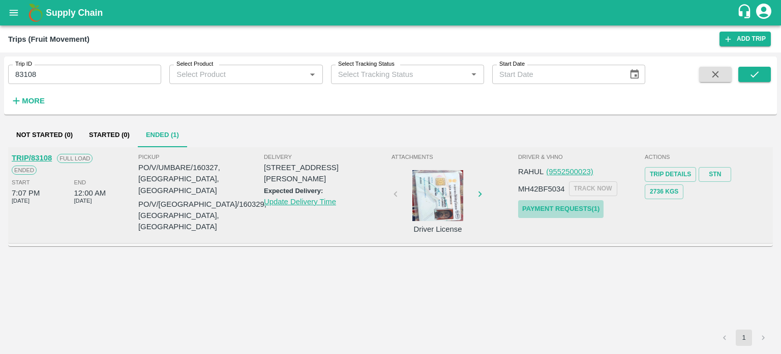
click at [540, 211] on link "Payment Requests( 1 )" at bounding box center [560, 209] width 85 height 18
click at [52, 84] on input "83108" at bounding box center [84, 74] width 153 height 19
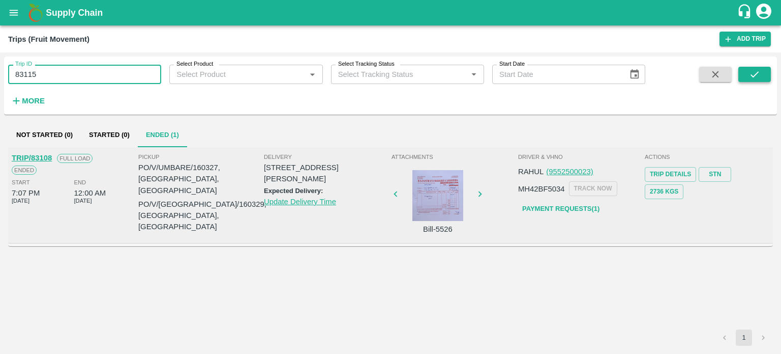
type input "83115"
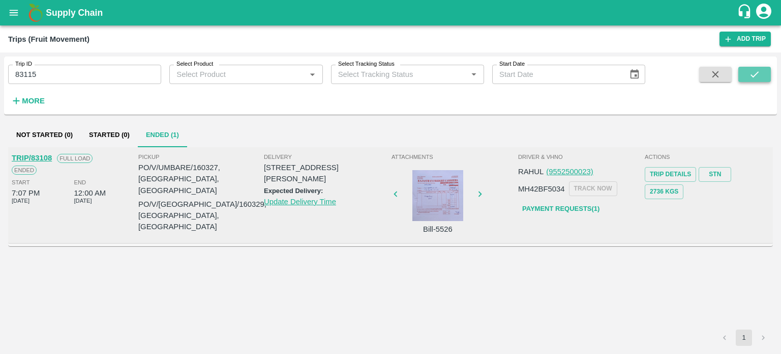
click at [750, 77] on icon "submit" at bounding box center [754, 74] width 11 height 11
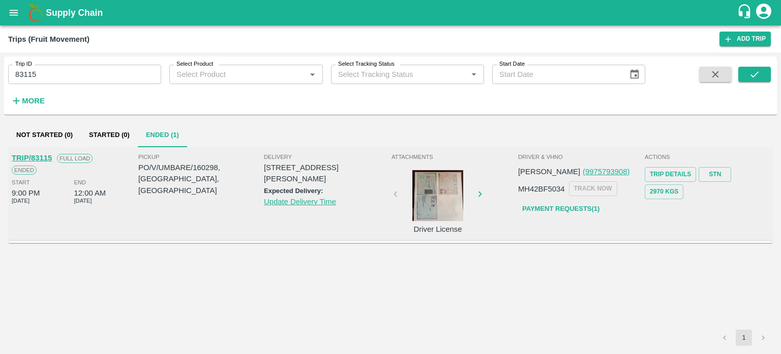
click at [445, 204] on div at bounding box center [438, 195] width 76 height 51
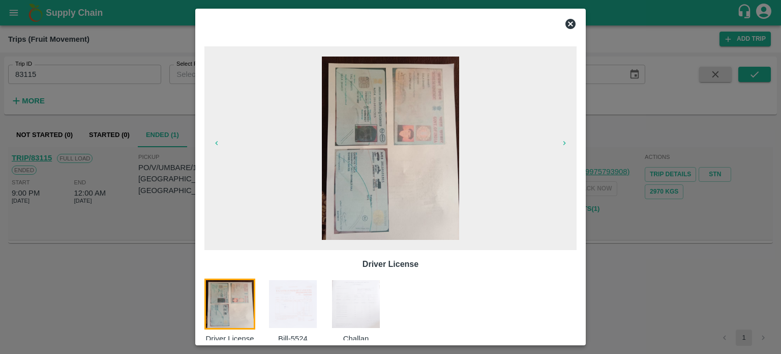
click at [653, 227] on div at bounding box center [390, 177] width 781 height 354
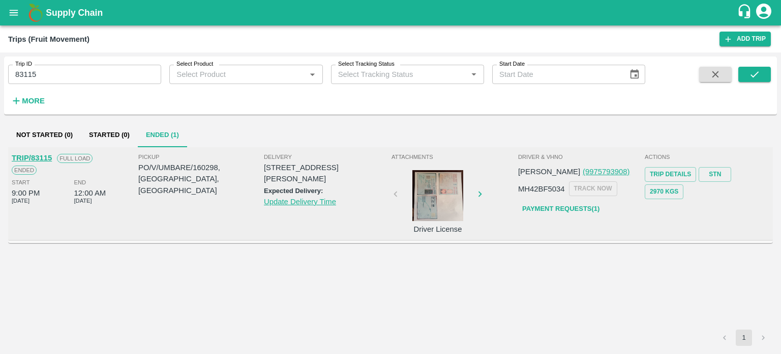
click at [422, 211] on div at bounding box center [438, 195] width 76 height 51
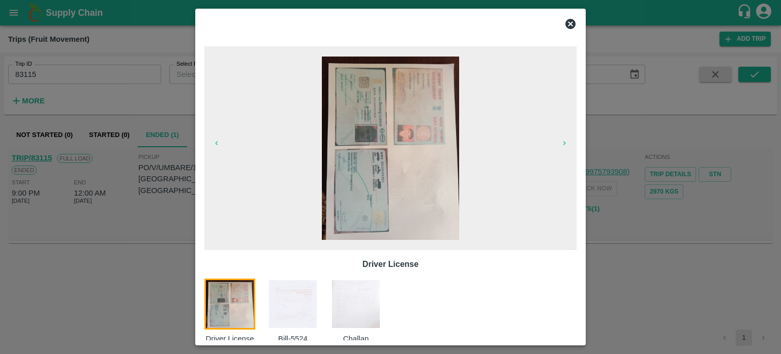
click at [641, 229] on div at bounding box center [390, 177] width 781 height 354
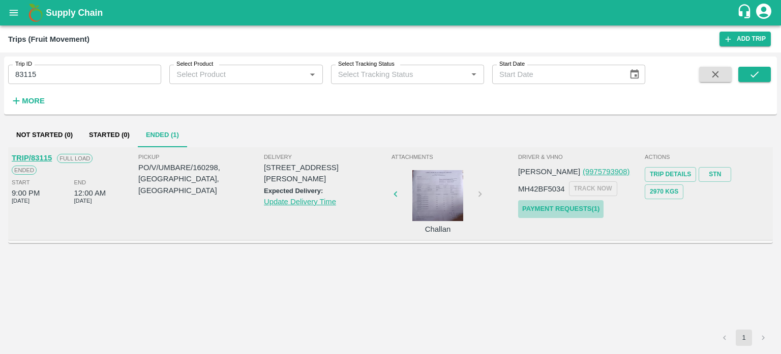
click at [566, 208] on link "Payment Requests( 1 )" at bounding box center [560, 209] width 85 height 18
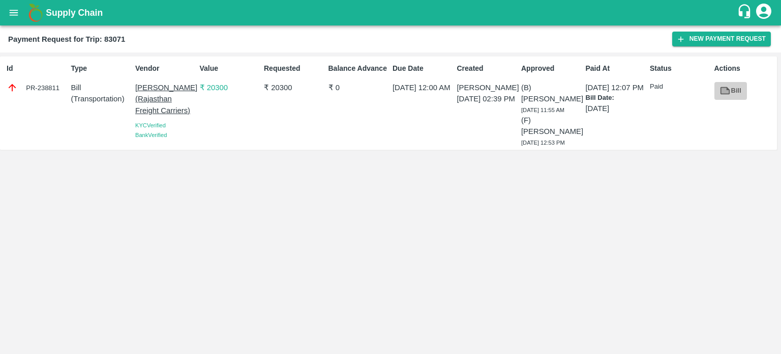
click at [725, 92] on icon at bounding box center [726, 91] width 8 height 6
